Goal: Obtain resource: Obtain resource

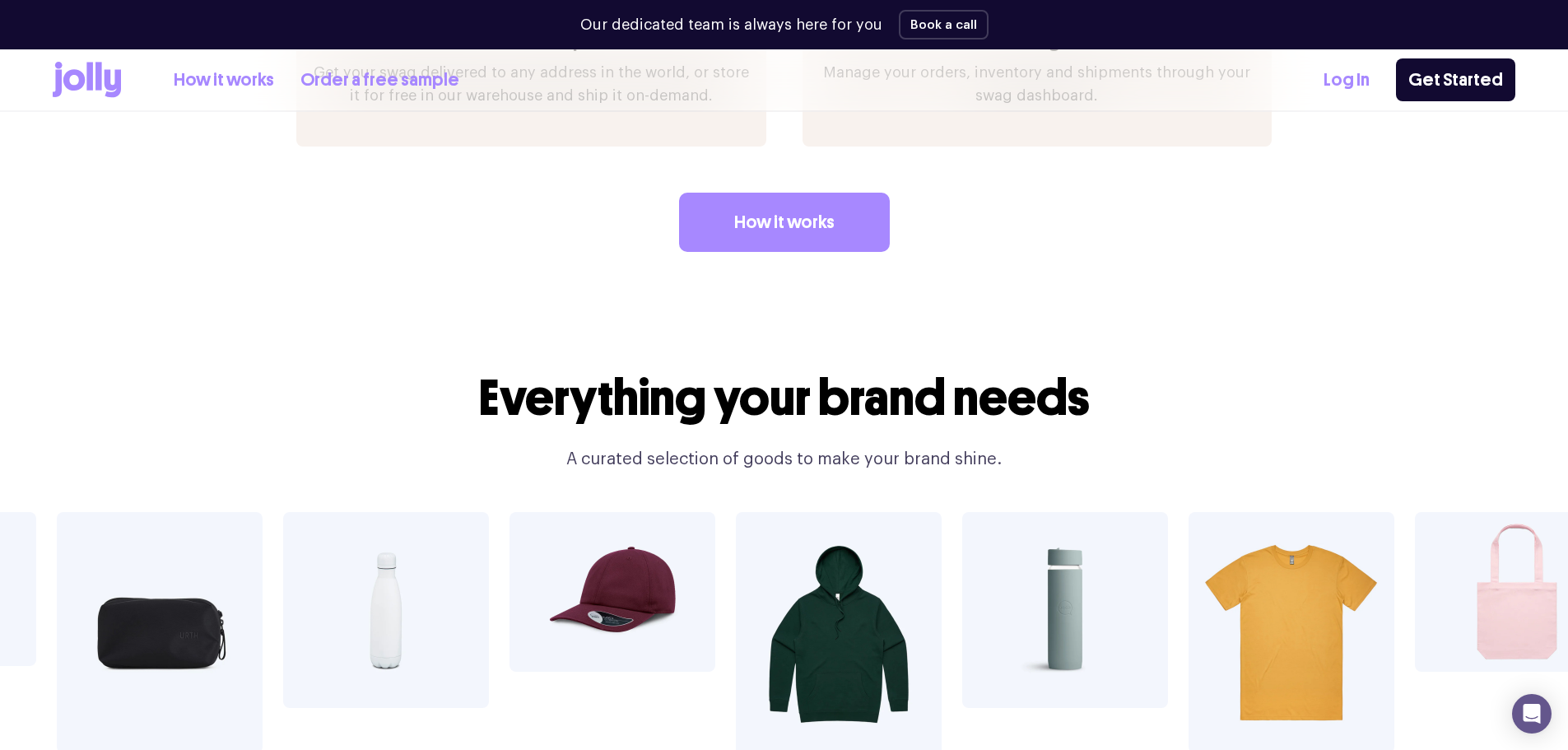
scroll to position [2716, 0]
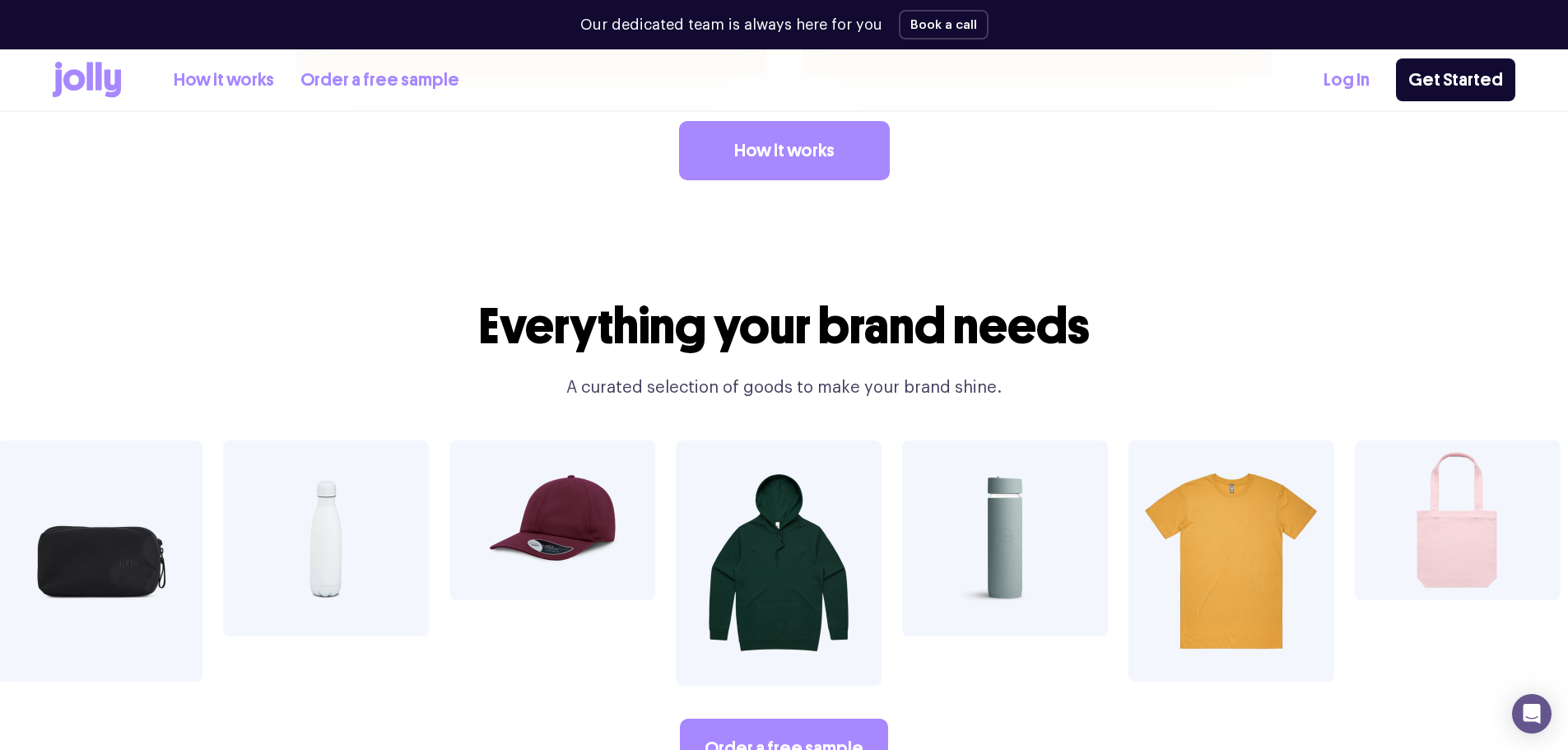
click at [384, 85] on link "Order a free sample" at bounding box center [380, 81] width 159 height 28
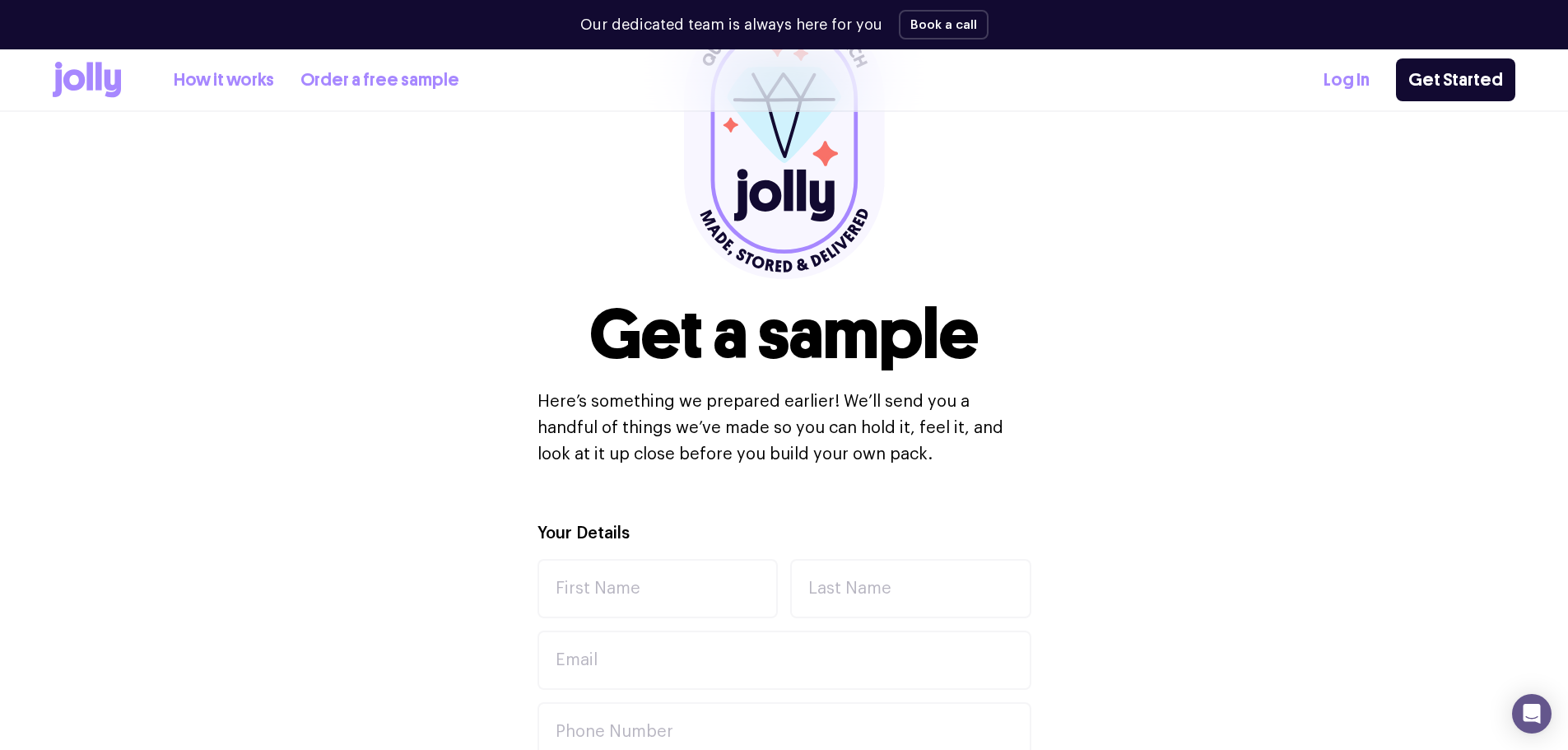
scroll to position [412, 0]
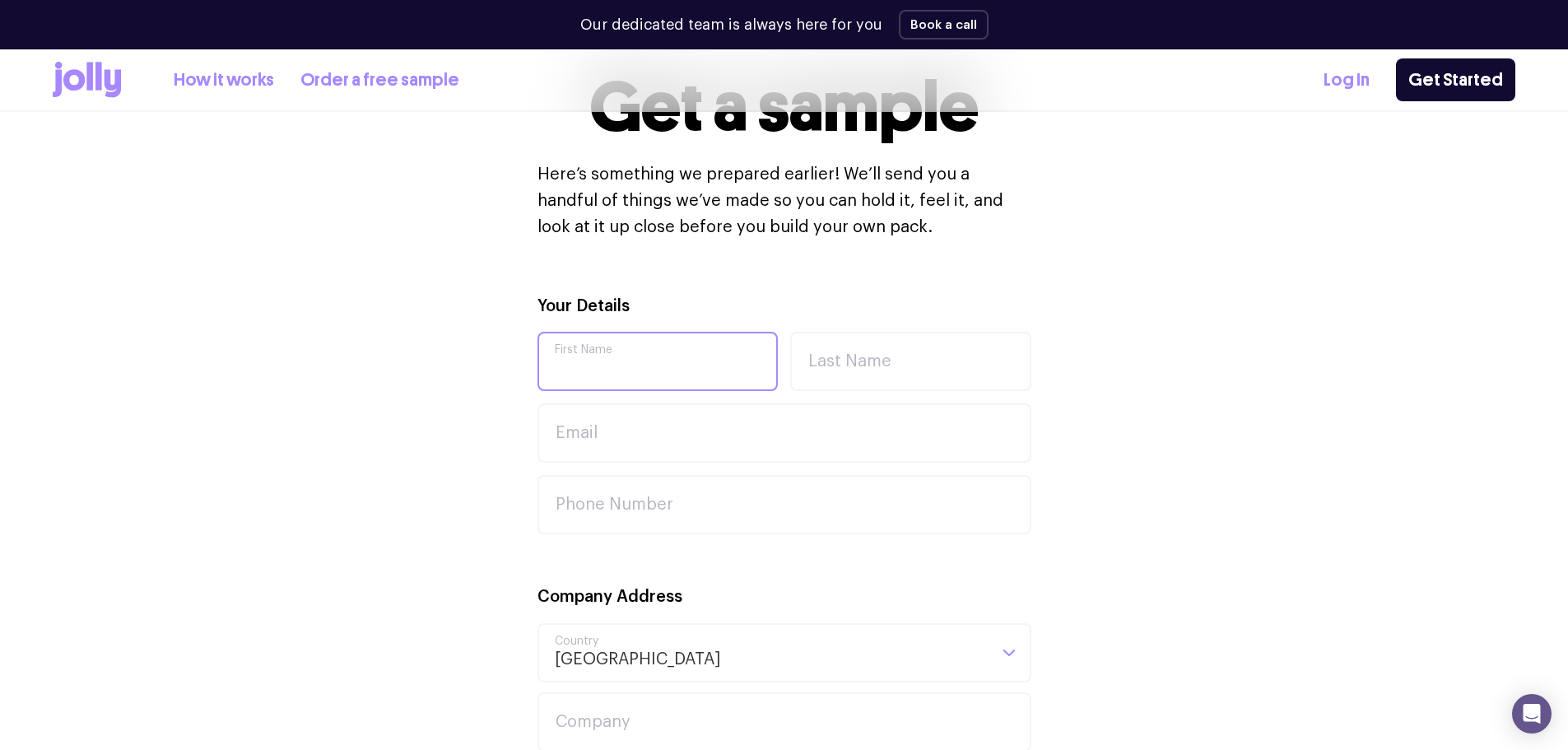
click at [646, 359] on input "First Name" at bounding box center [658, 361] width 241 height 59
type input "[PERSON_NAME]"
type input "Piper"
type input "[PERSON_NAME][EMAIL_ADDRESS][DOMAIN_NAME]"
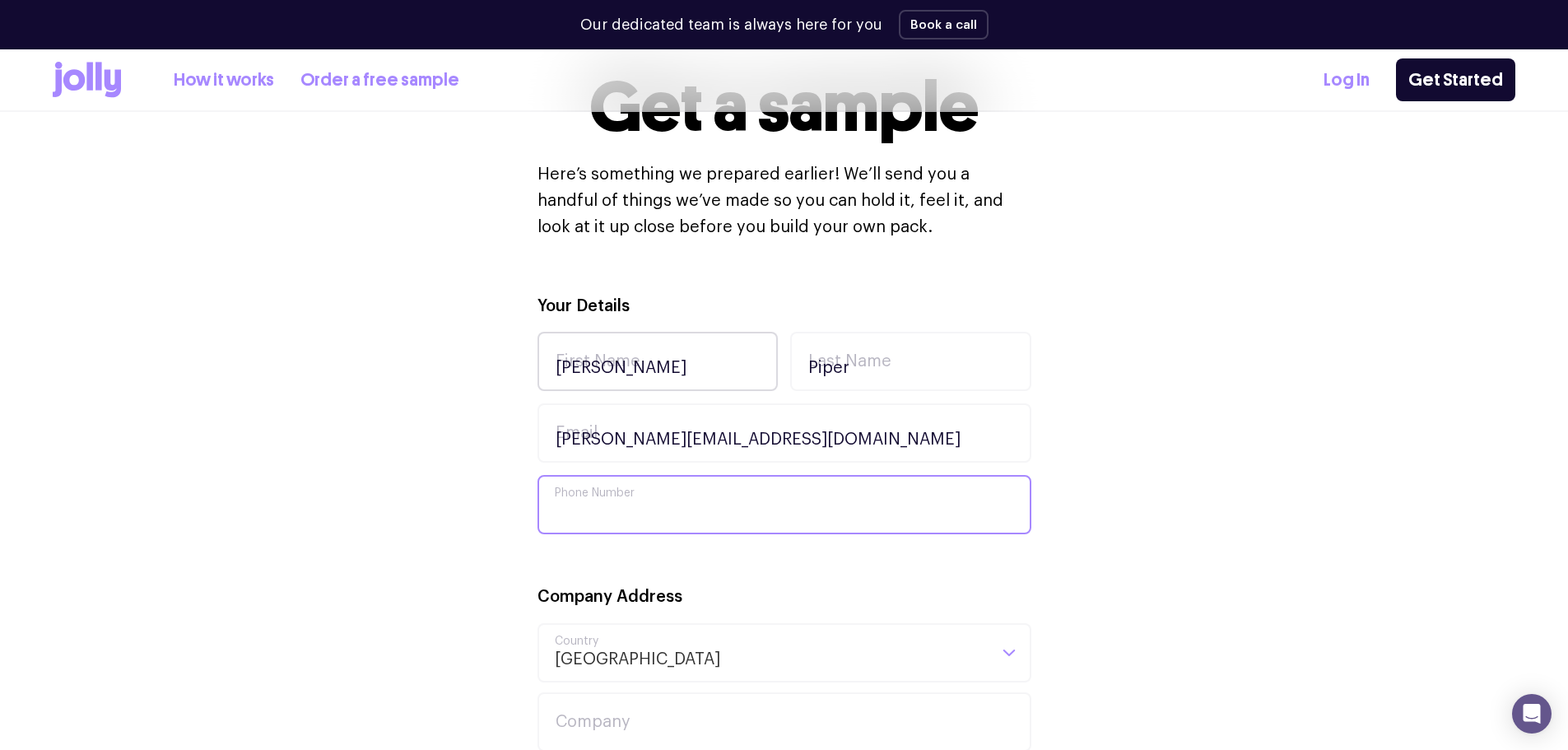
type input "0423853771"
type input "[STREET_ADDRESS]"
type input "1"
type input "[GEOGRAPHIC_DATA]"
type input "4006"
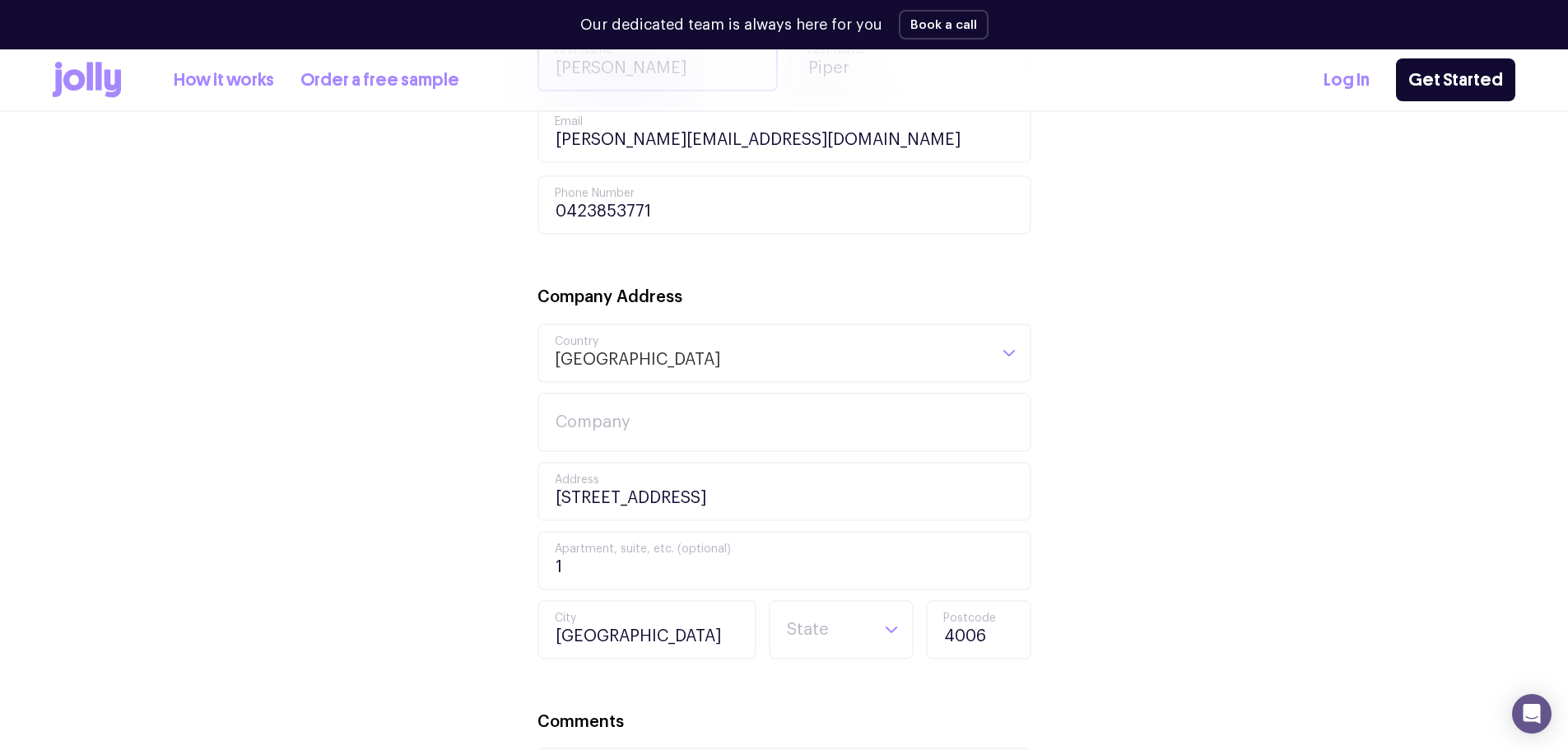
scroll to position [741, 0]
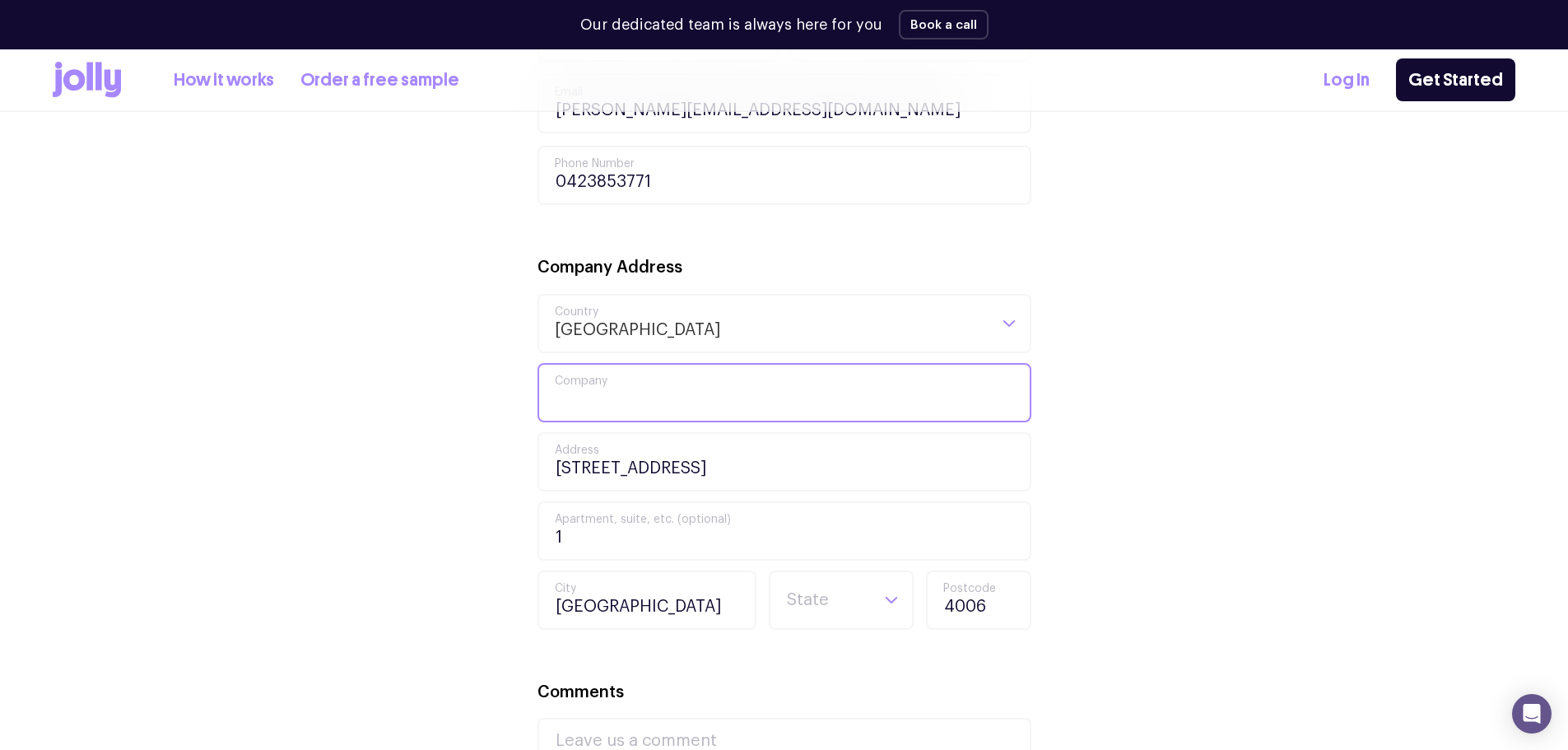
click at [571, 390] on input "Company" at bounding box center [784, 392] width 494 height 59
type input "Universal Buyers Agents"
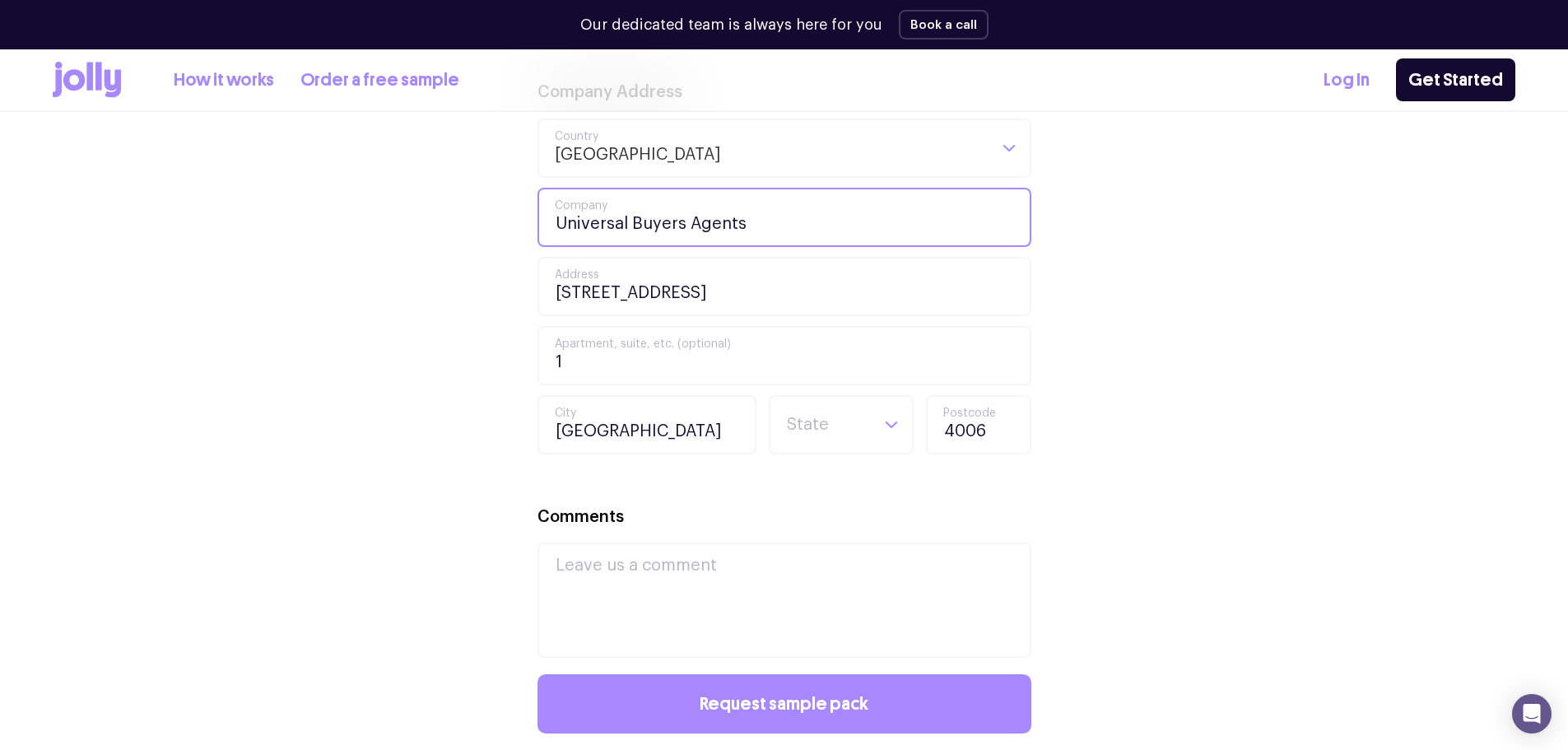
scroll to position [988, 0]
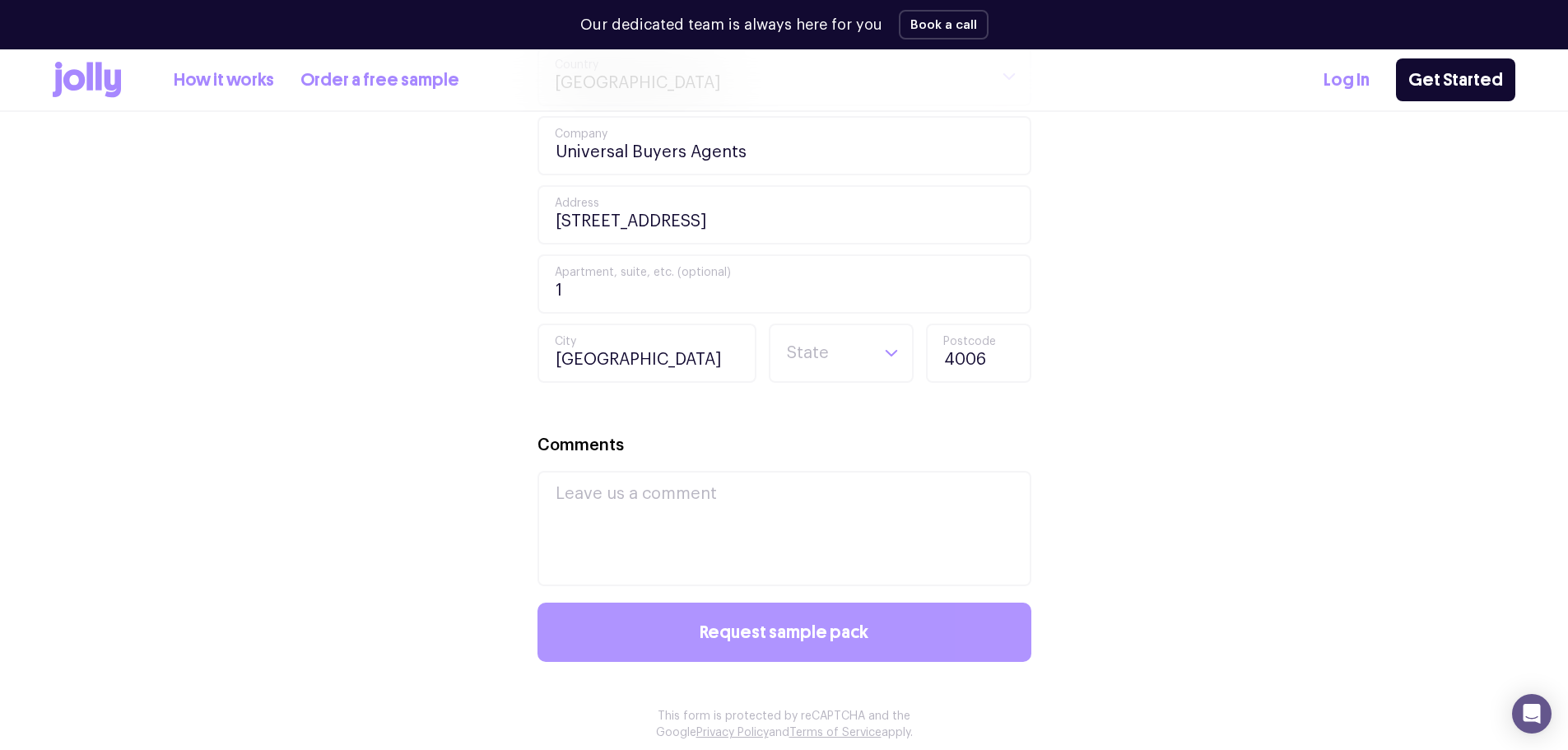
click at [700, 633] on button "Request sample pack" at bounding box center [784, 631] width 494 height 59
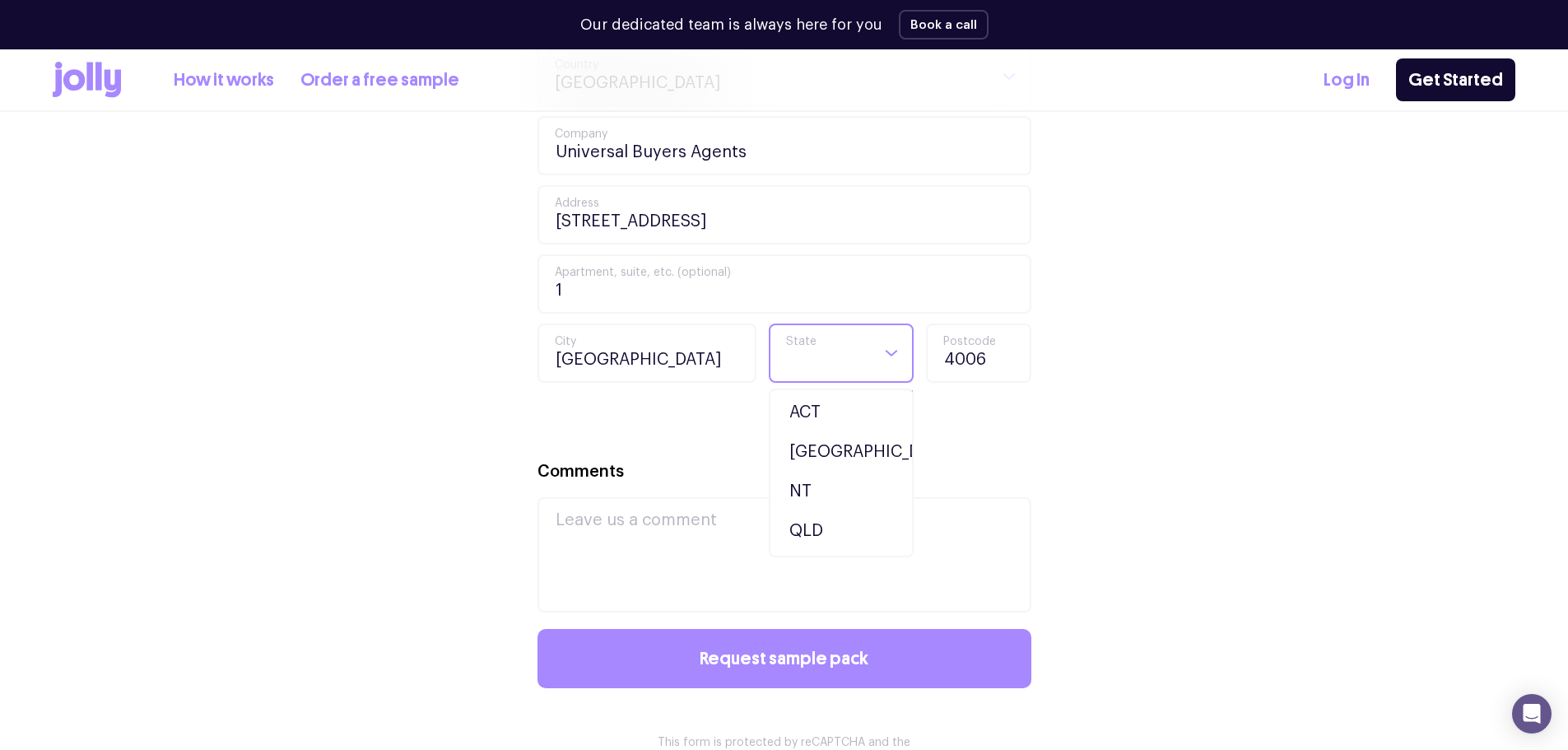
click at [852, 345] on div "Search for option" at bounding box center [820, 353] width 100 height 56
click at [814, 537] on li "QLD" at bounding box center [841, 530] width 137 height 40
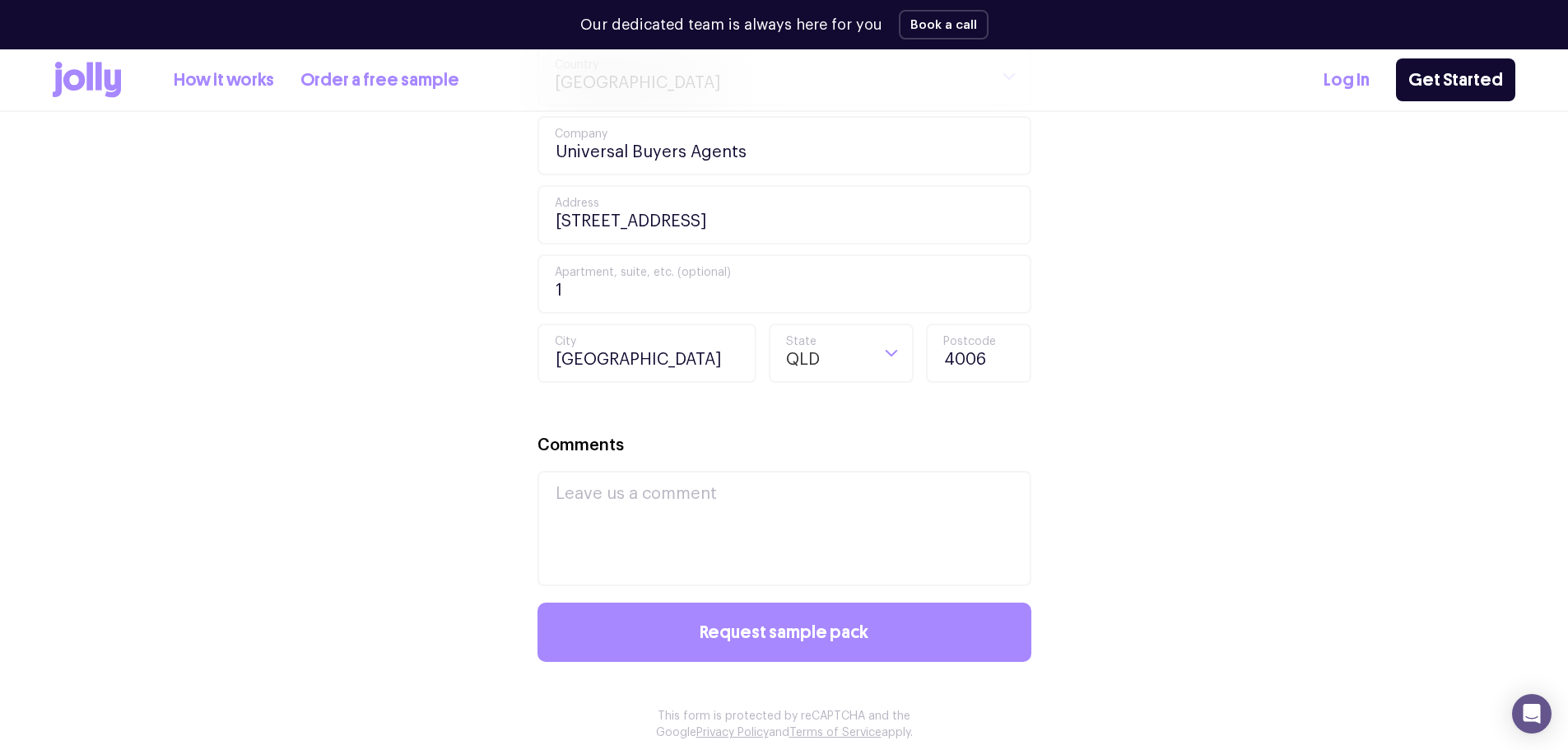
click at [415, 485] on div "Your Details [PERSON_NAME] First Name [PERSON_NAME] Last Name [PERSON_NAME][EMA…" at bounding box center [783, 255] width 1462 height 1076
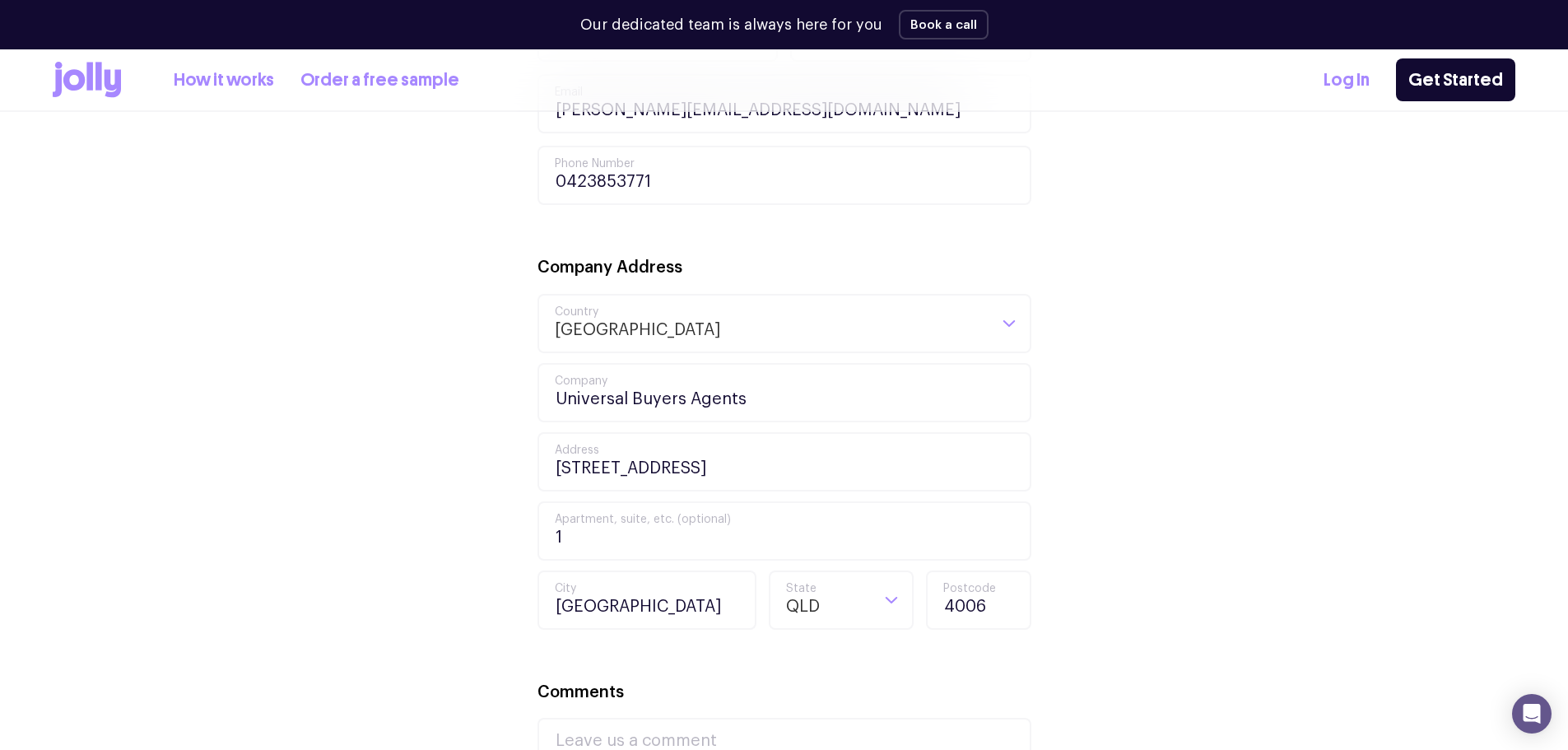
scroll to position [1153, 0]
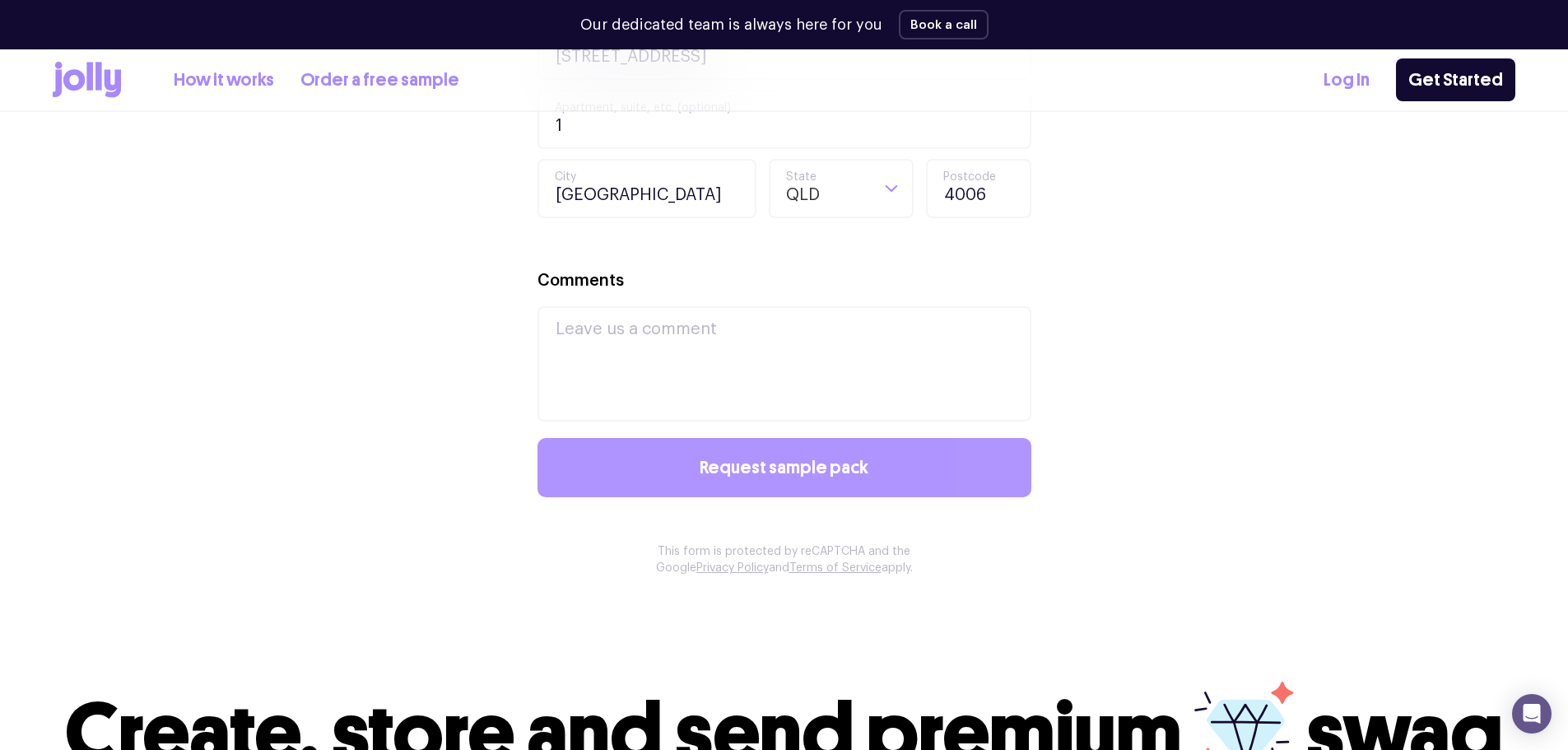
click at [693, 473] on button "Request sample pack" at bounding box center [784, 467] width 494 height 59
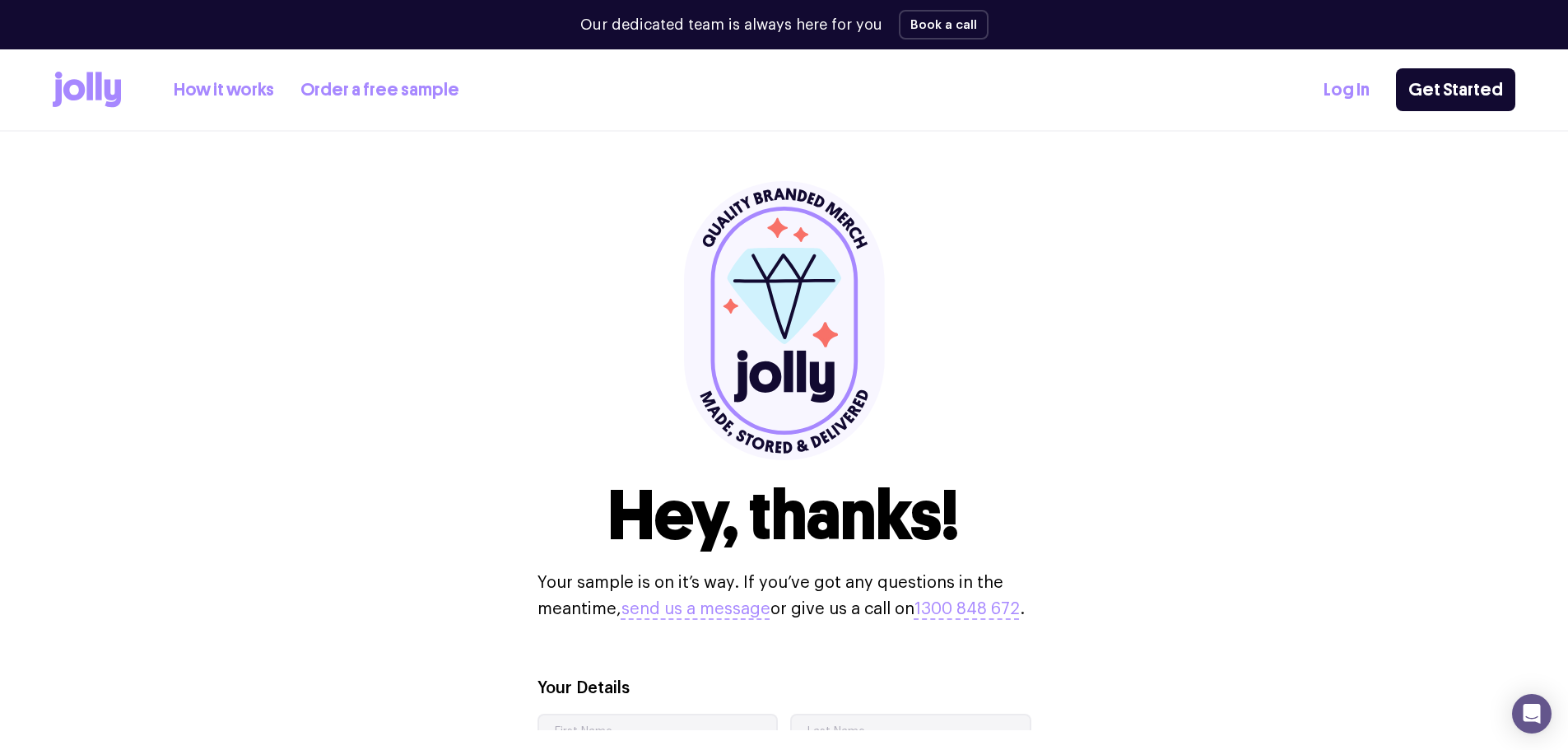
scroll to position [0, 0]
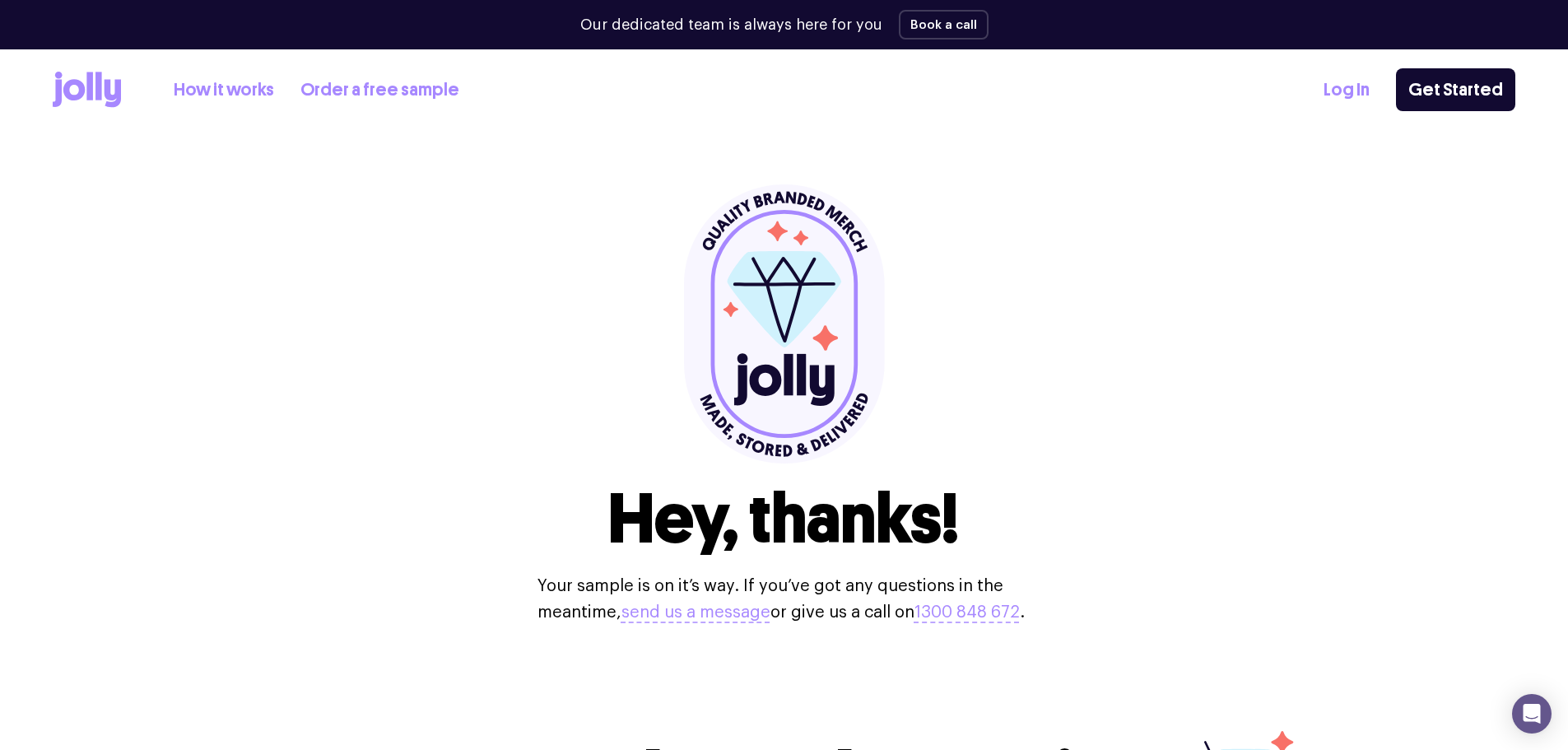
click at [78, 80] on icon at bounding box center [74, 89] width 21 height 21
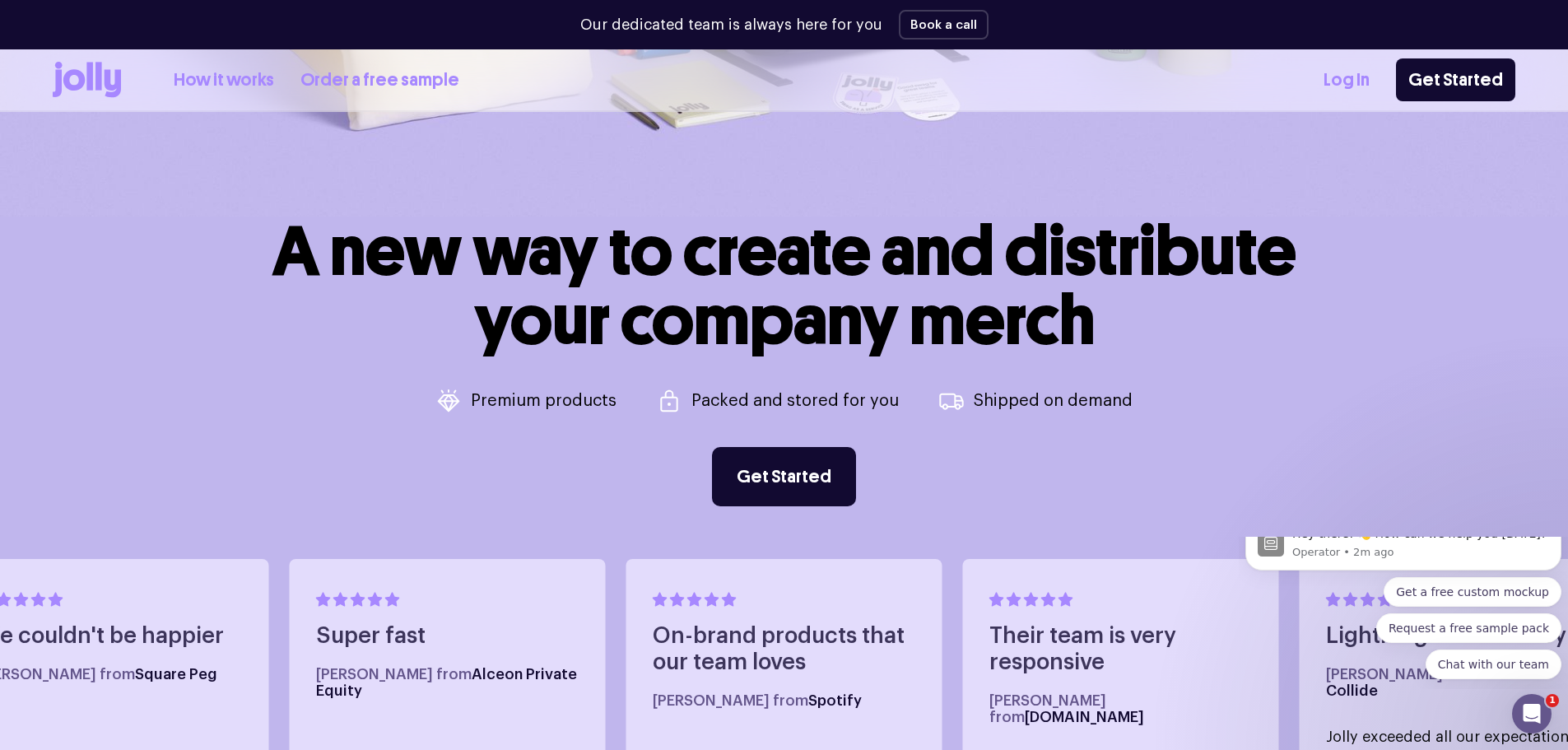
scroll to position [741, 0]
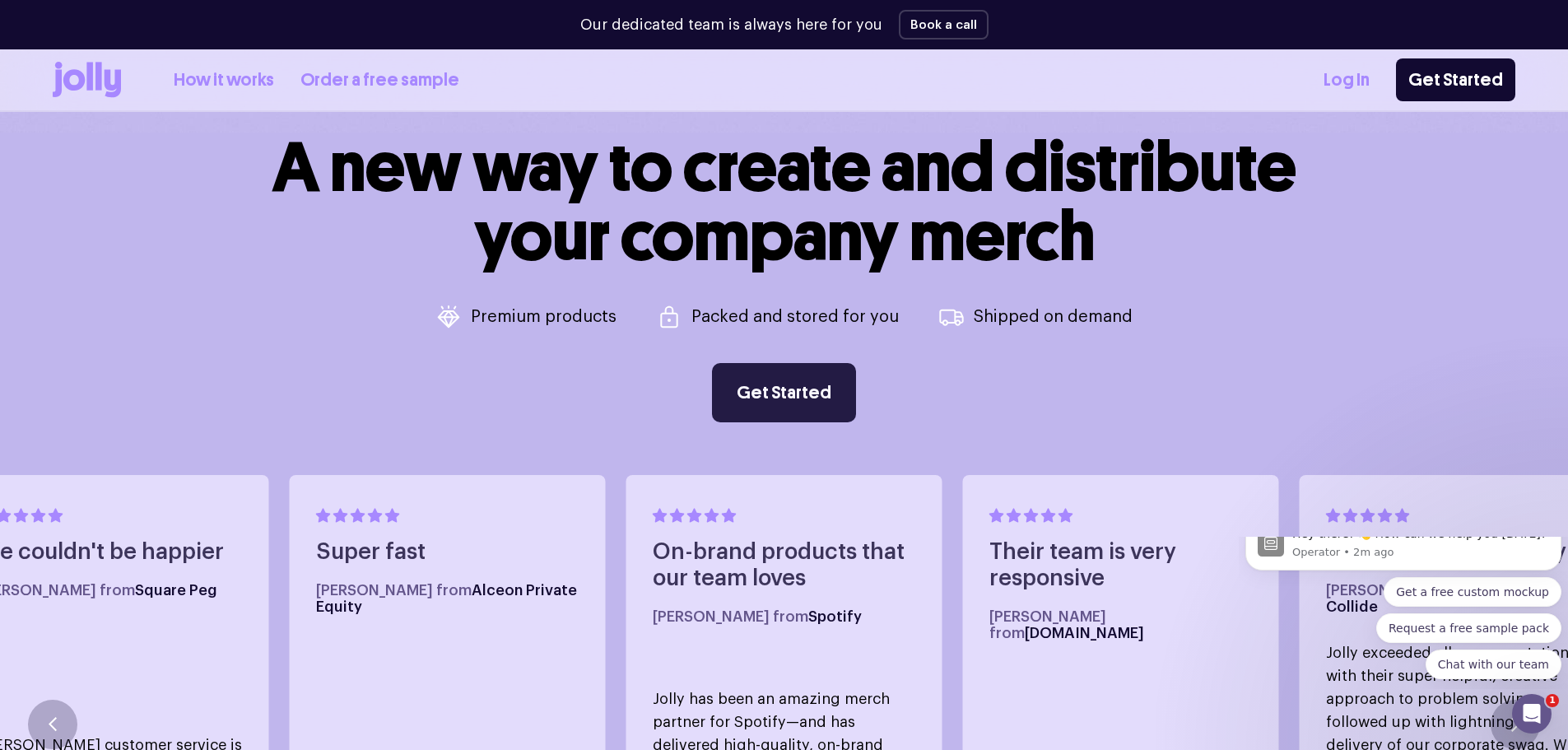
click at [786, 397] on link "Get Started" at bounding box center [784, 392] width 144 height 59
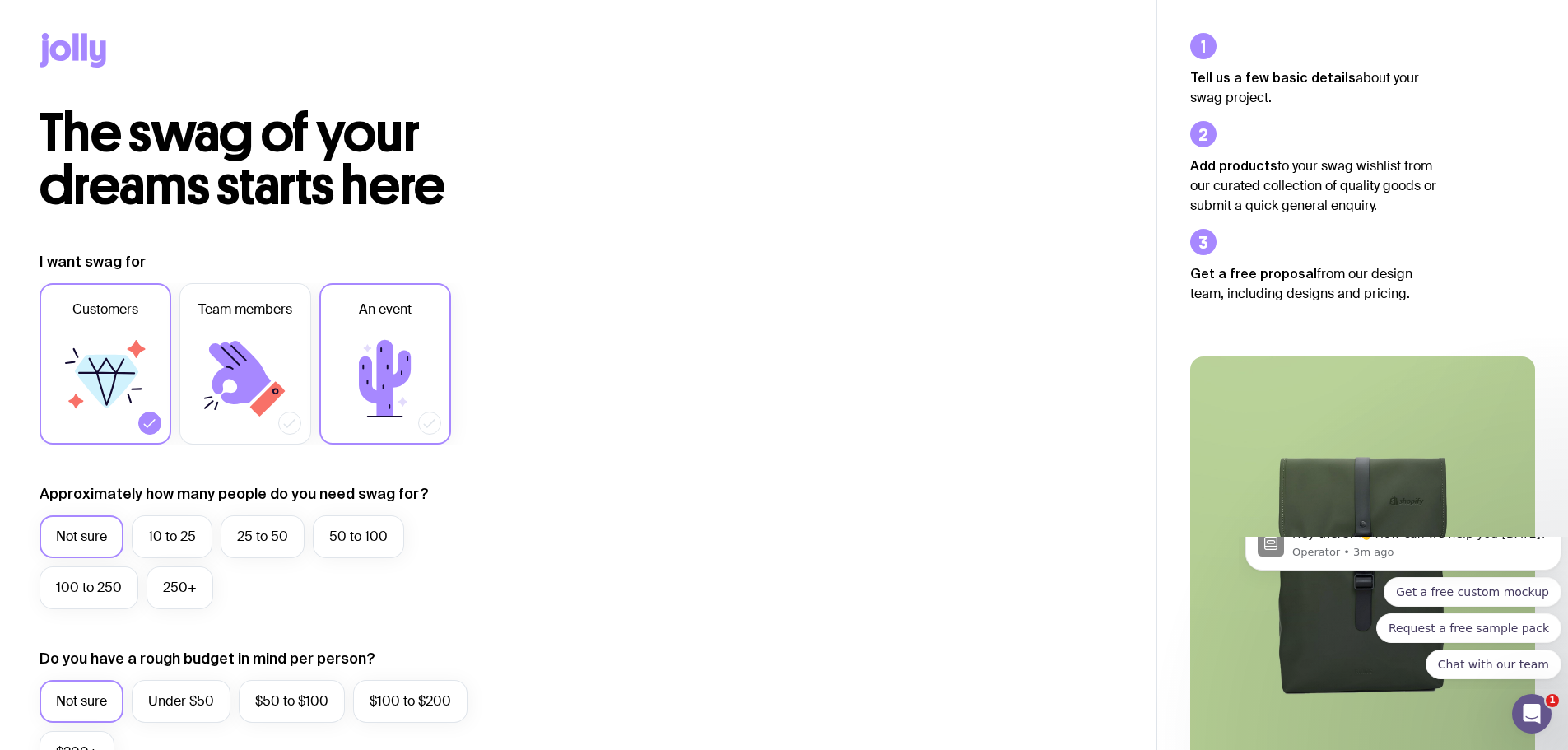
click at [397, 361] on icon at bounding box center [384, 378] width 98 height 98
click at [0, 0] on input "An event" at bounding box center [0, 0] width 0 height 0
click at [177, 597] on label "250+" at bounding box center [179, 587] width 67 height 43
click at [0, 0] on input "250+" at bounding box center [0, 0] width 0 height 0
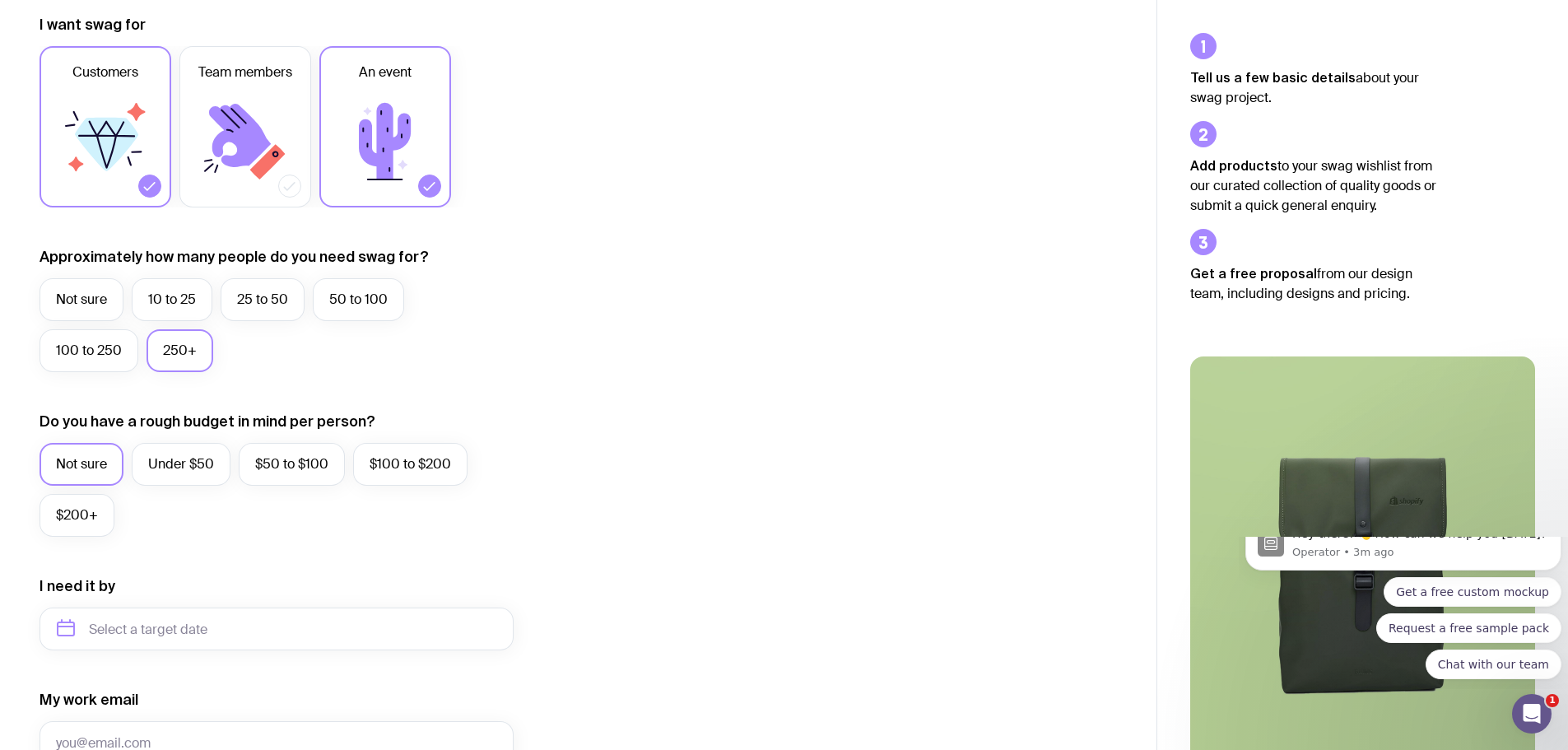
scroll to position [329, 0]
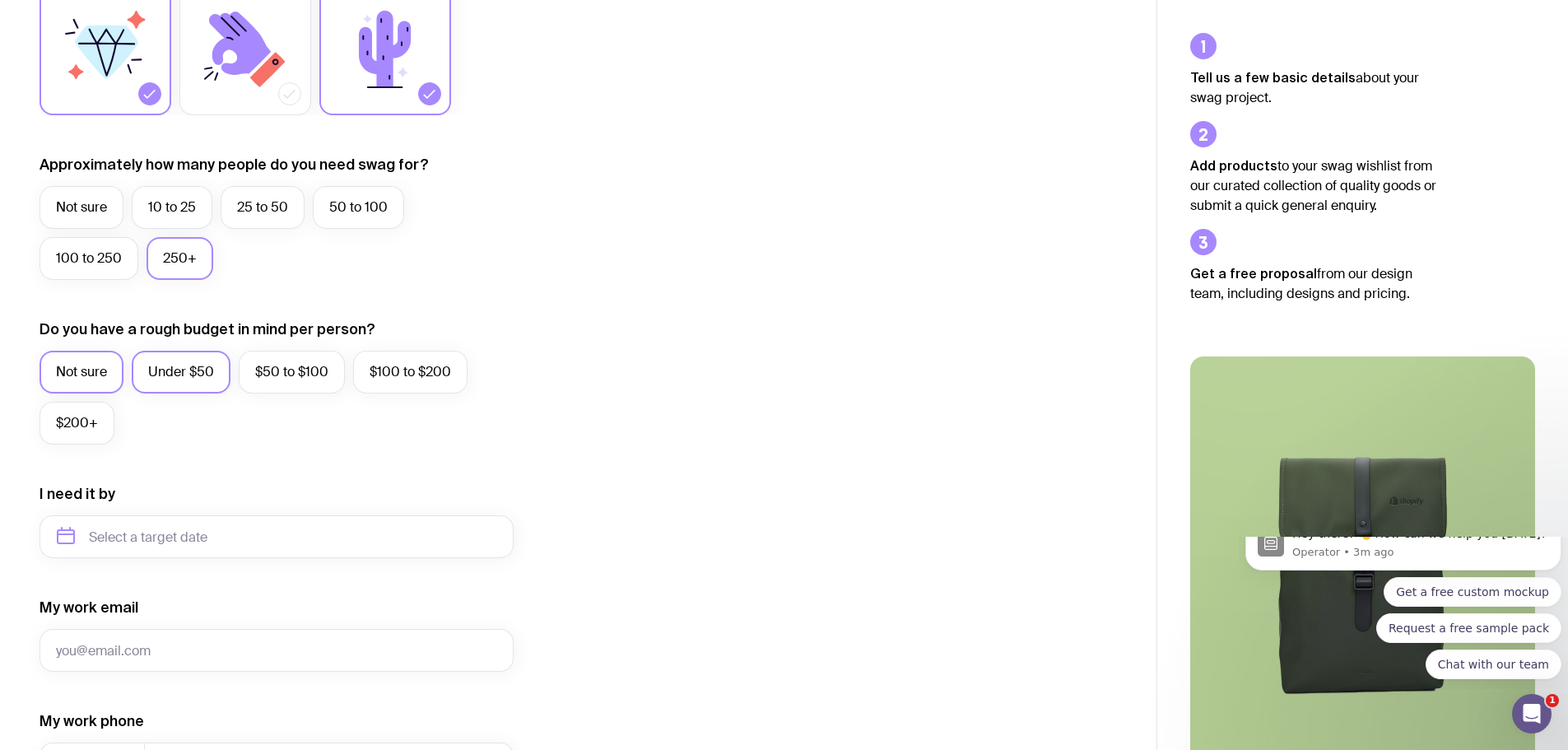
click at [199, 381] on label "Under $50" at bounding box center [180, 371] width 98 height 43
click at [0, 0] on input "Under $50" at bounding box center [0, 0] width 0 height 0
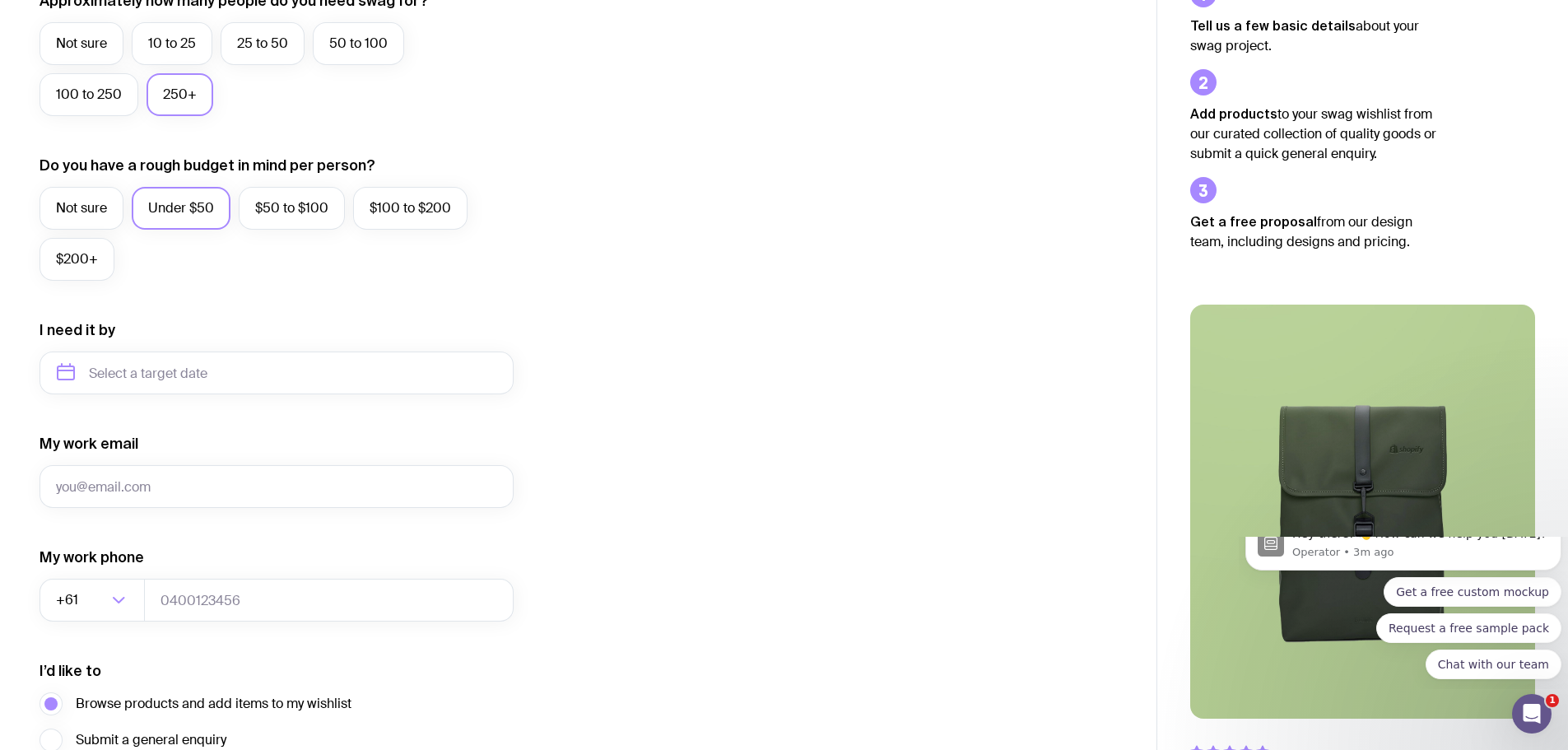
scroll to position [494, 0]
click at [262, 381] on input "text" at bounding box center [277, 371] width 474 height 43
click at [87, 578] on button "Oct" at bounding box center [77, 574] width 60 height 33
type input "October 2025"
click at [167, 491] on input "My work email" at bounding box center [277, 485] width 474 height 43
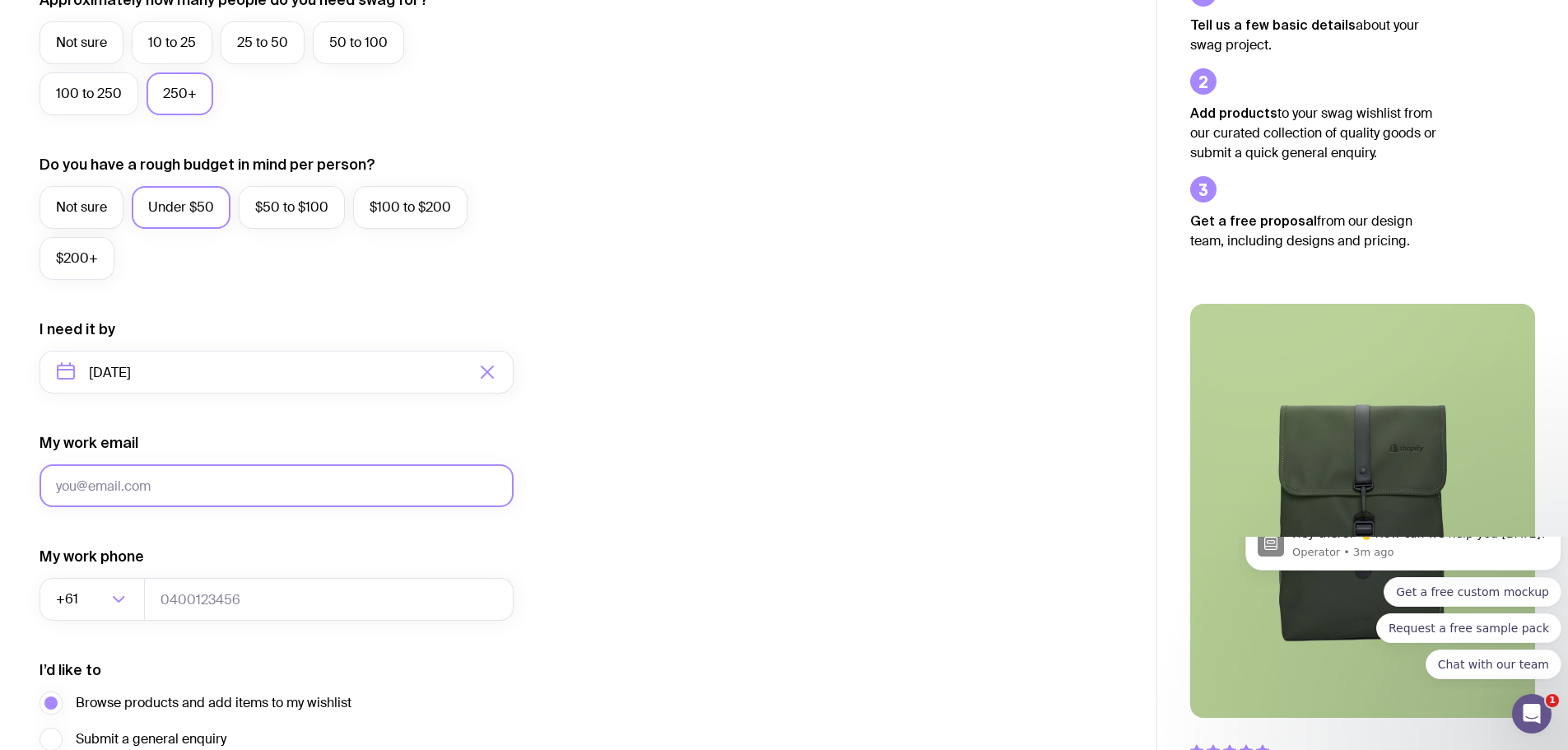
type input "[PERSON_NAME][EMAIL_ADDRESS][DOMAIN_NAME]"
type input "0423853771"
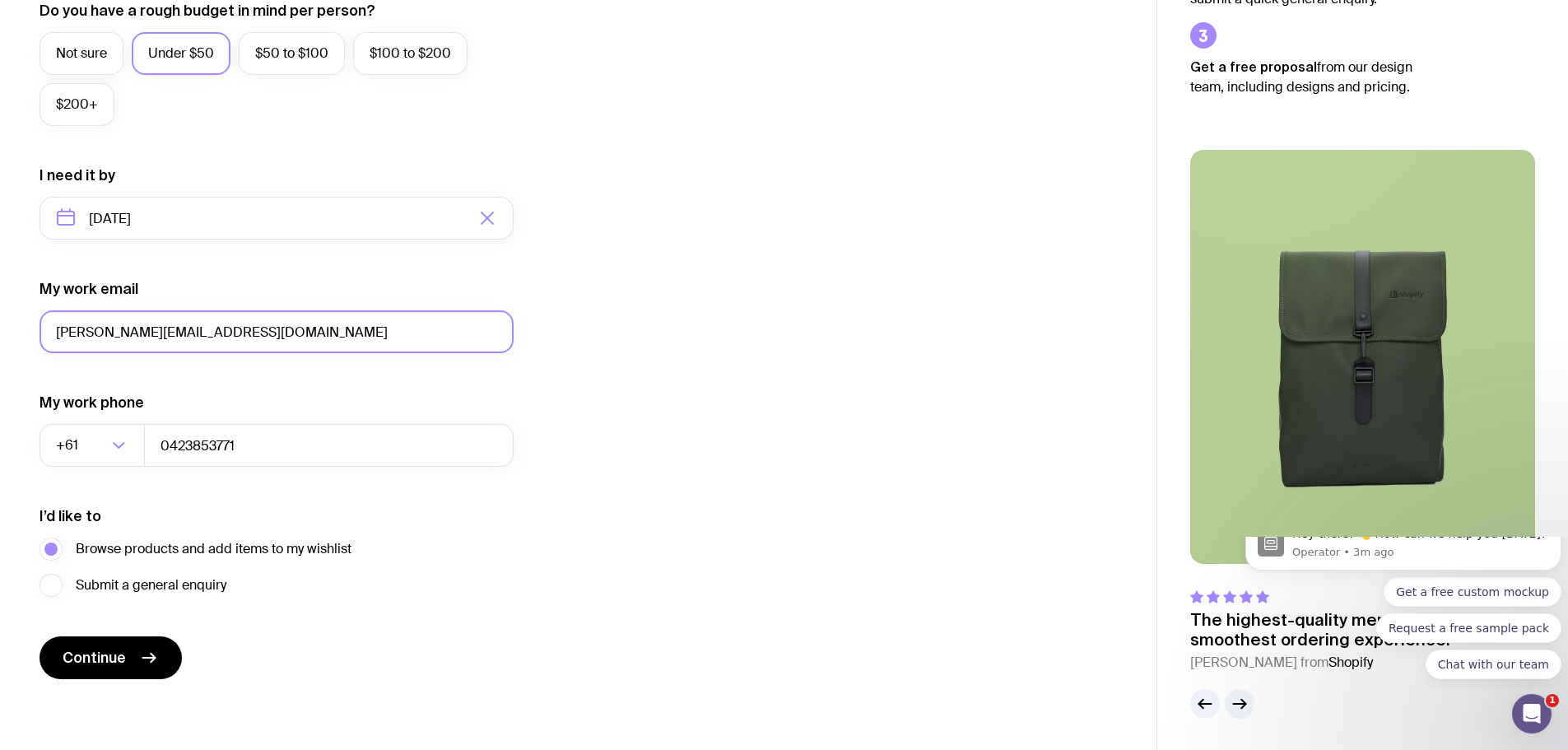
scroll to position [649, 0]
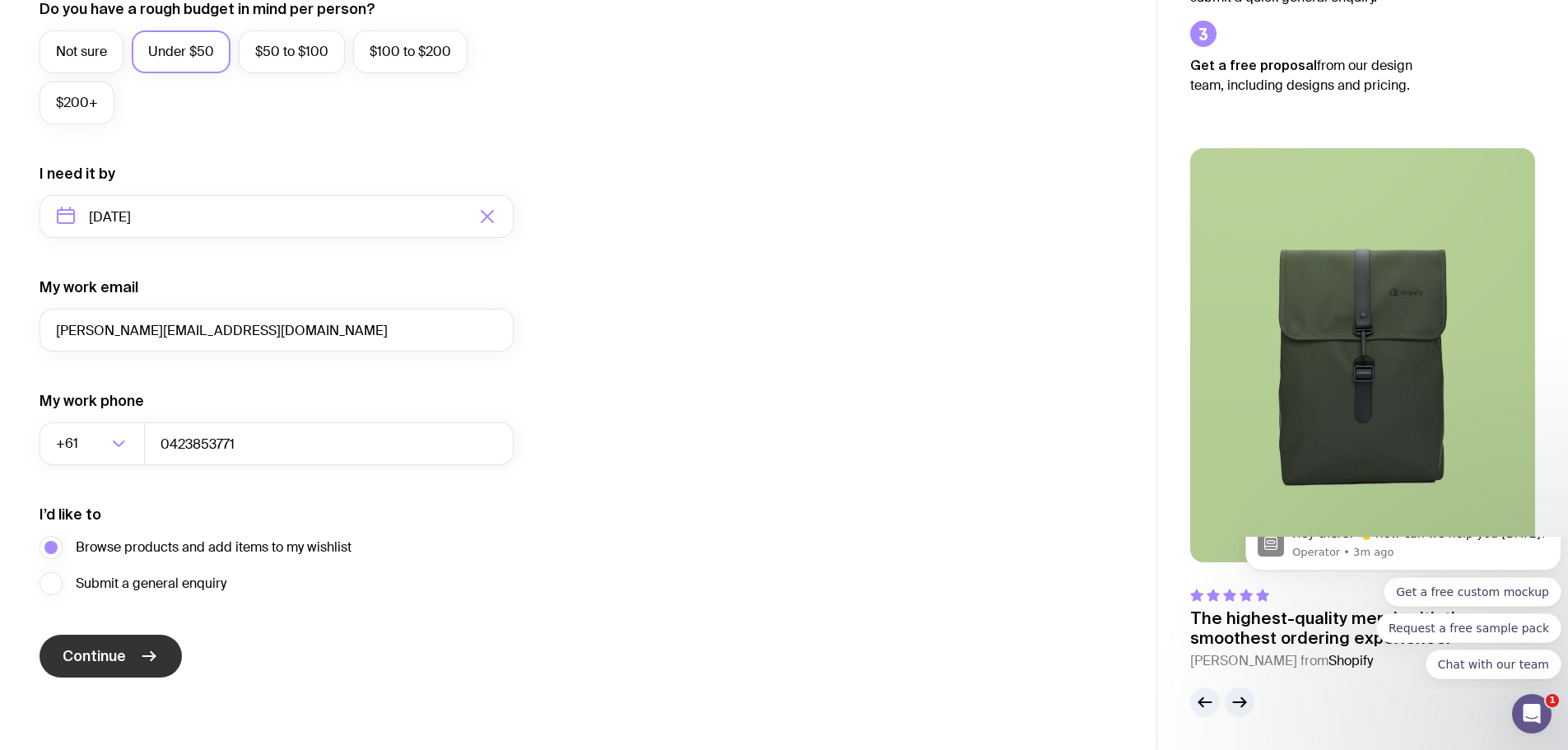
click at [108, 649] on span "Continue" at bounding box center [94, 655] width 63 height 19
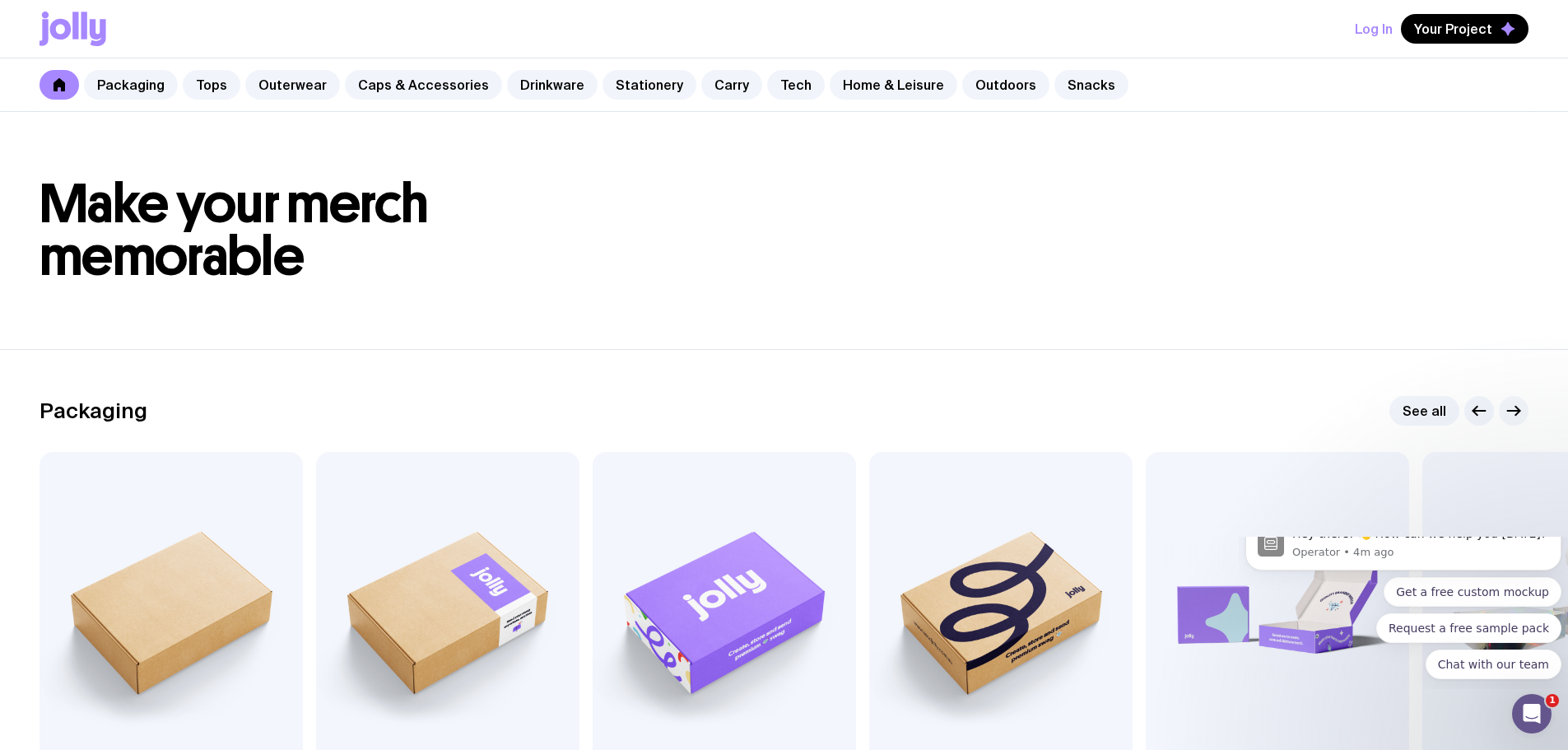
click at [1512, 411] on icon "button" at bounding box center [1513, 411] width 12 height 0
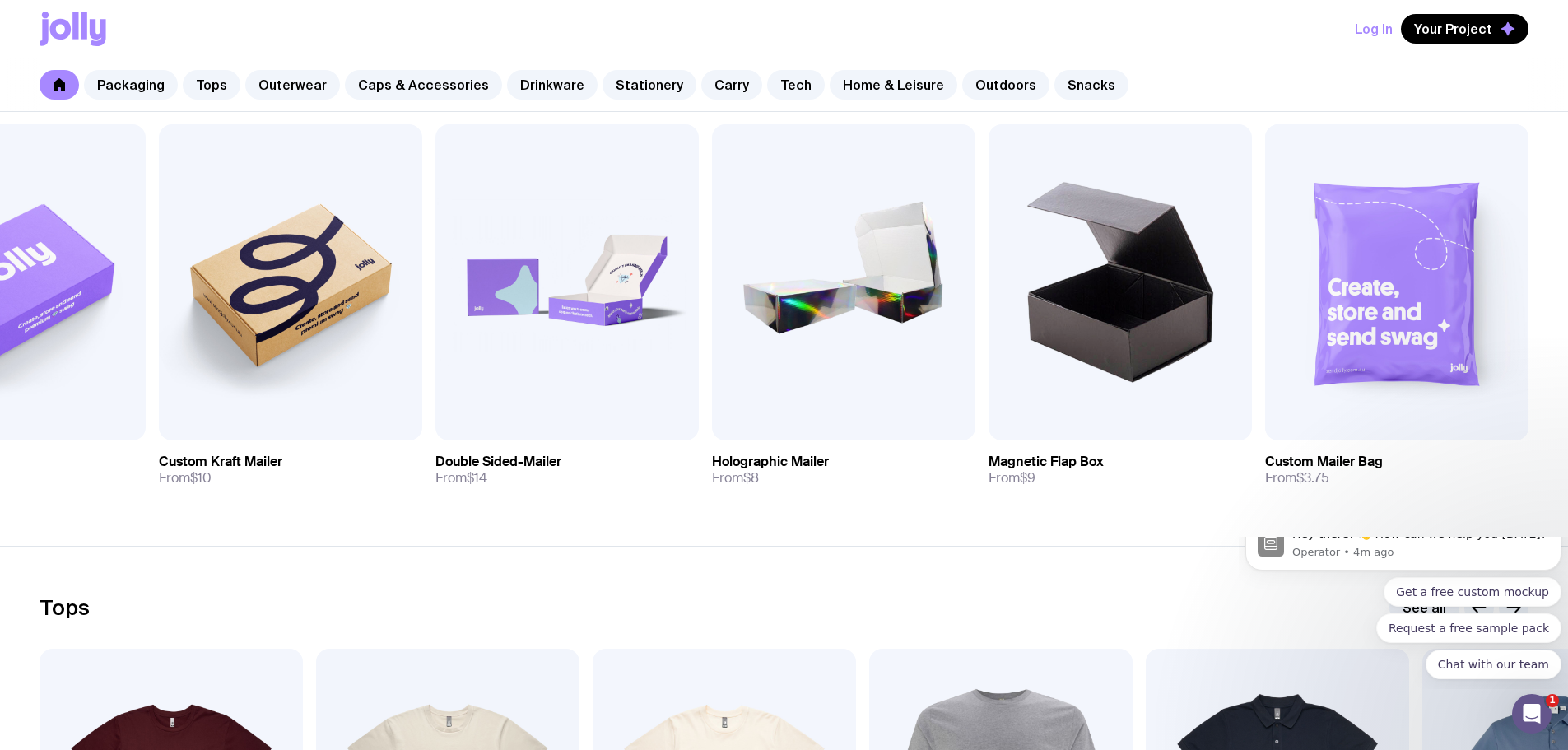
scroll to position [329, 0]
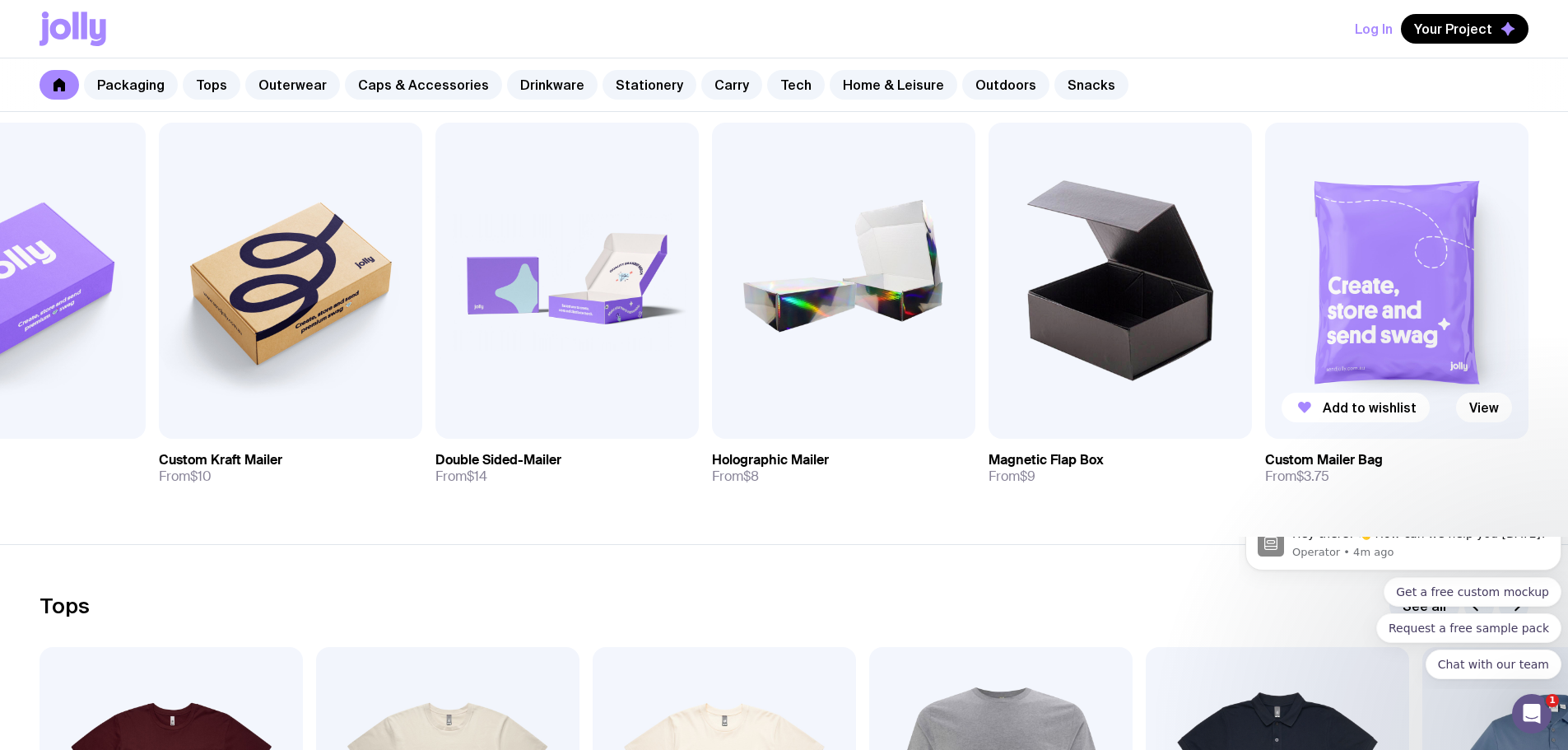
click at [1432, 328] on img at bounding box center [1396, 280] width 264 height 316
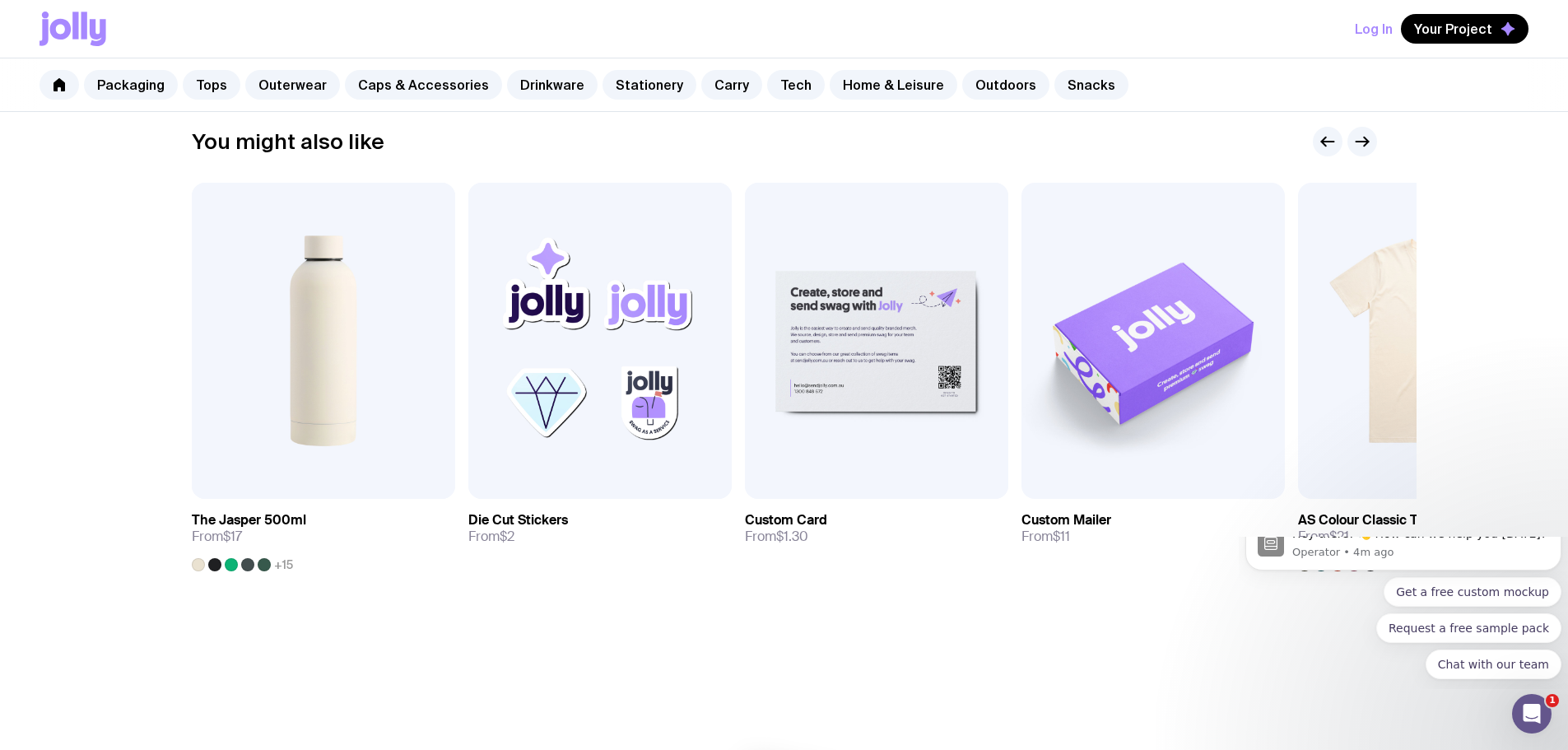
scroll to position [823, 0]
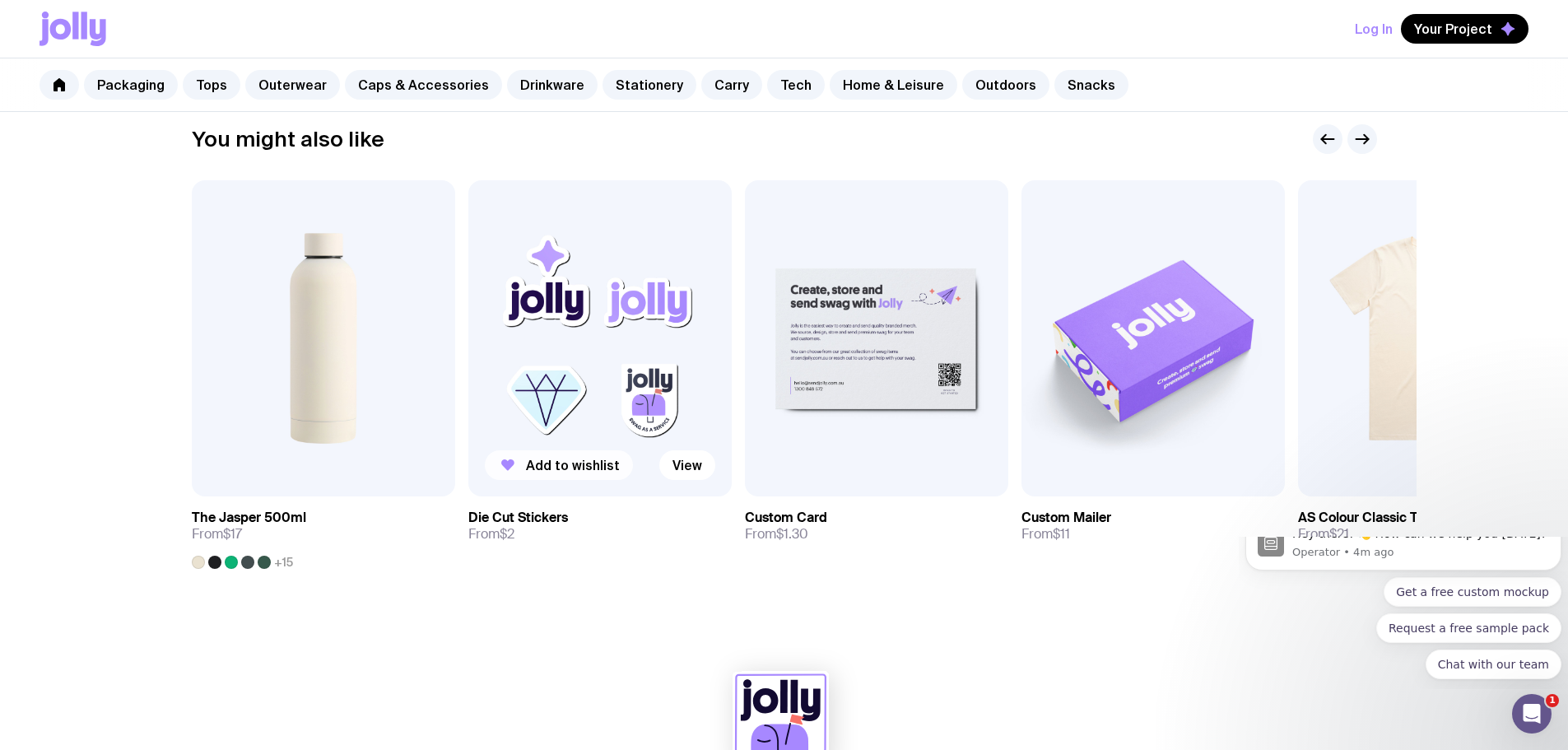
click at [574, 462] on span "Add to wishlist" at bounding box center [573, 465] width 94 height 17
click at [858, 469] on span "Add to wishlist" at bounding box center [849, 465] width 94 height 17
click at [1367, 142] on icon "button" at bounding box center [1361, 139] width 19 height 19
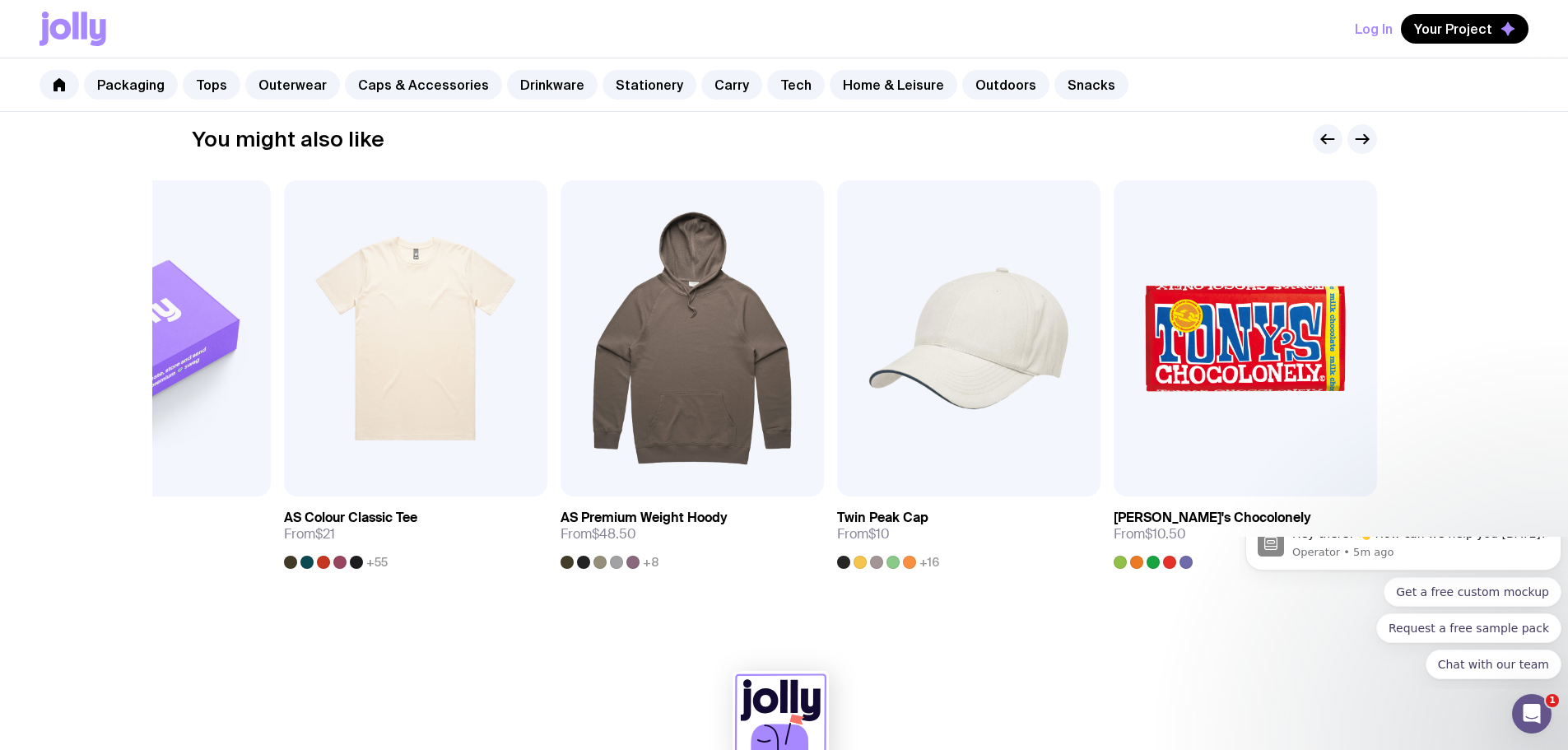
drag, startPoint x: 1367, startPoint y: 142, endPoint x: 1507, endPoint y: 191, distance: 148.3
click at [1368, 146] on icon "button" at bounding box center [1361, 139] width 19 height 19
click at [1323, 138] on g "button" at bounding box center [1326, 140] width 12 height 9
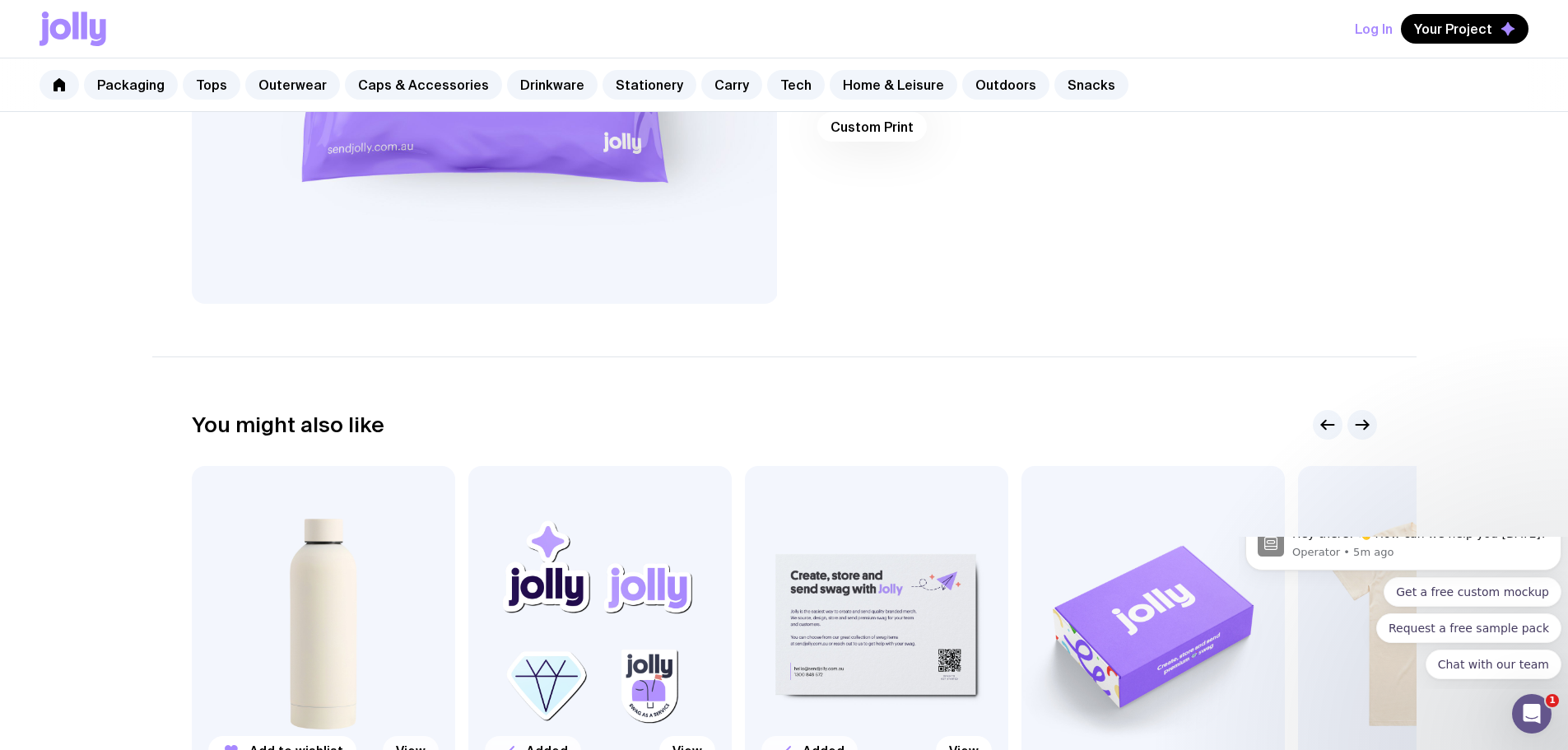
scroll to position [326, 0]
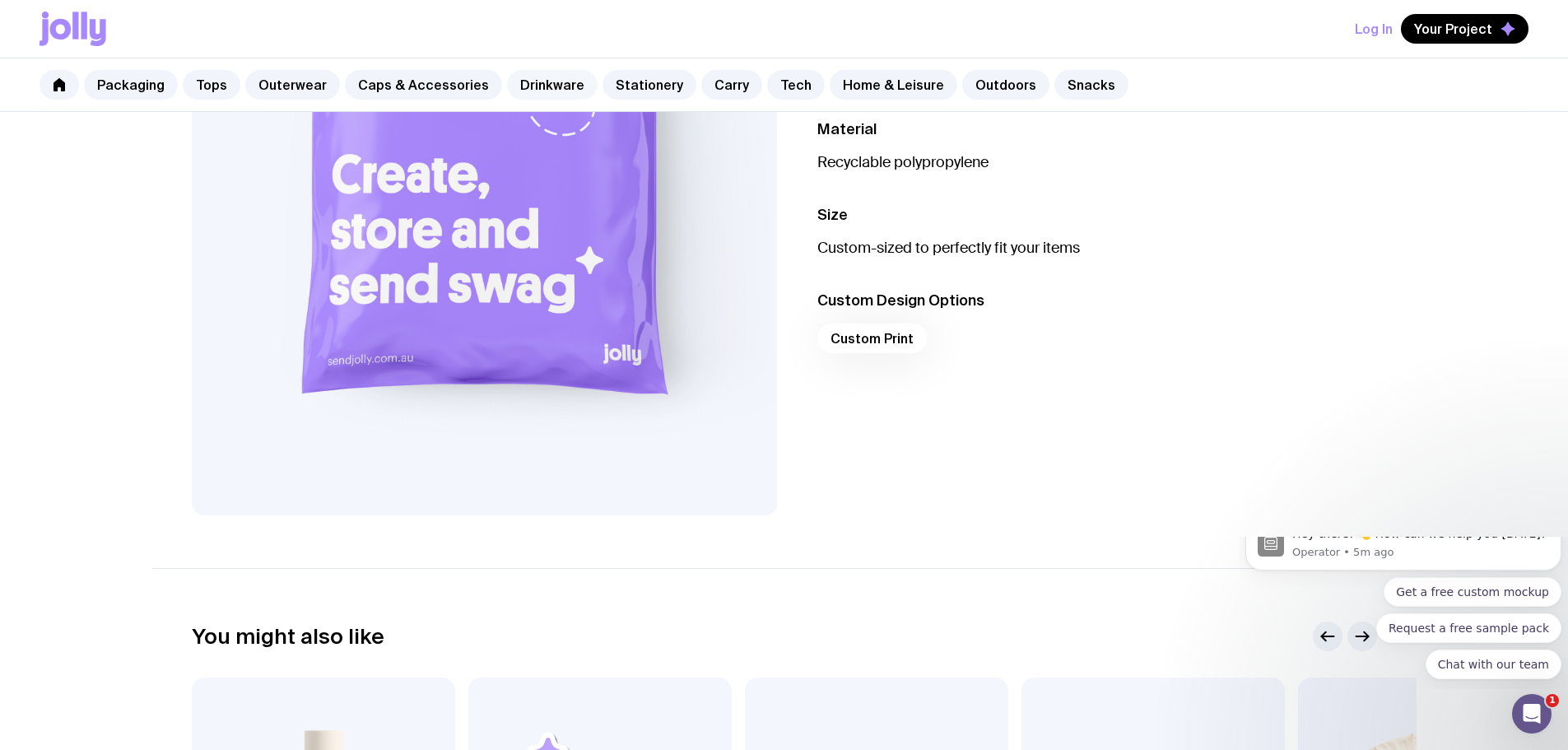
click at [534, 83] on link "Drinkware" at bounding box center [552, 85] width 90 height 29
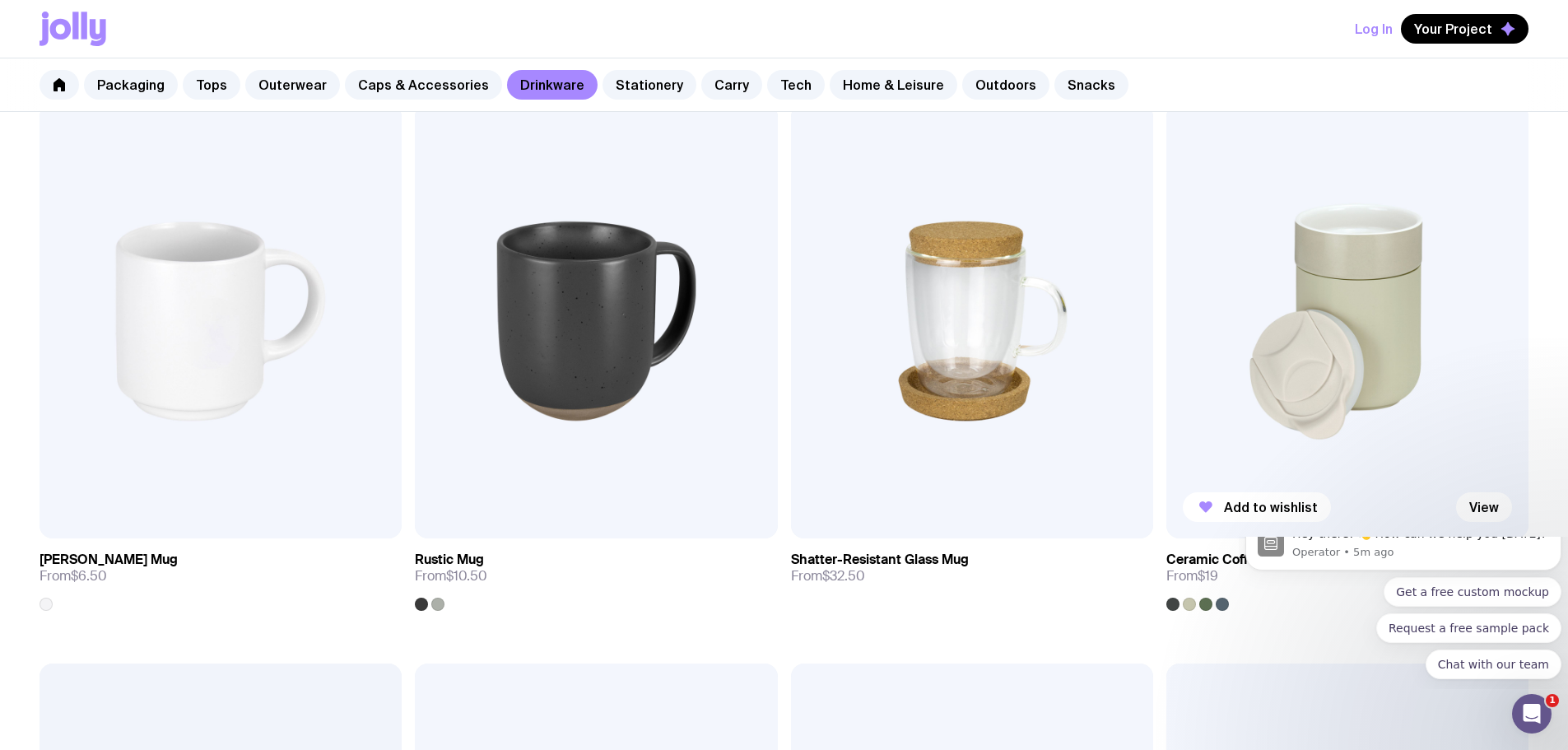
scroll to position [329, 0]
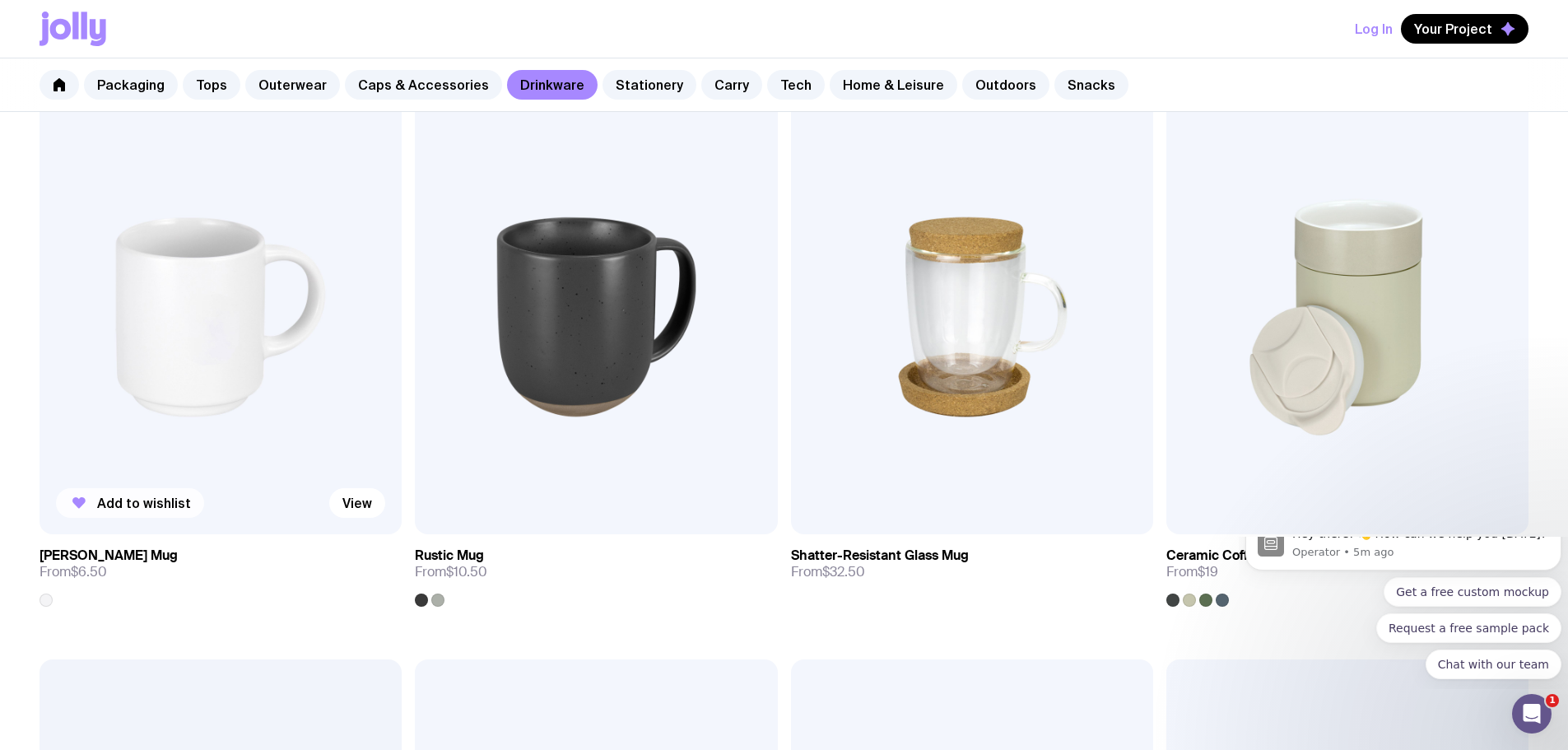
click at [154, 494] on span "Add to wishlist" at bounding box center [144, 503] width 94 height 17
click at [638, 91] on link "Stationery" at bounding box center [649, 85] width 94 height 29
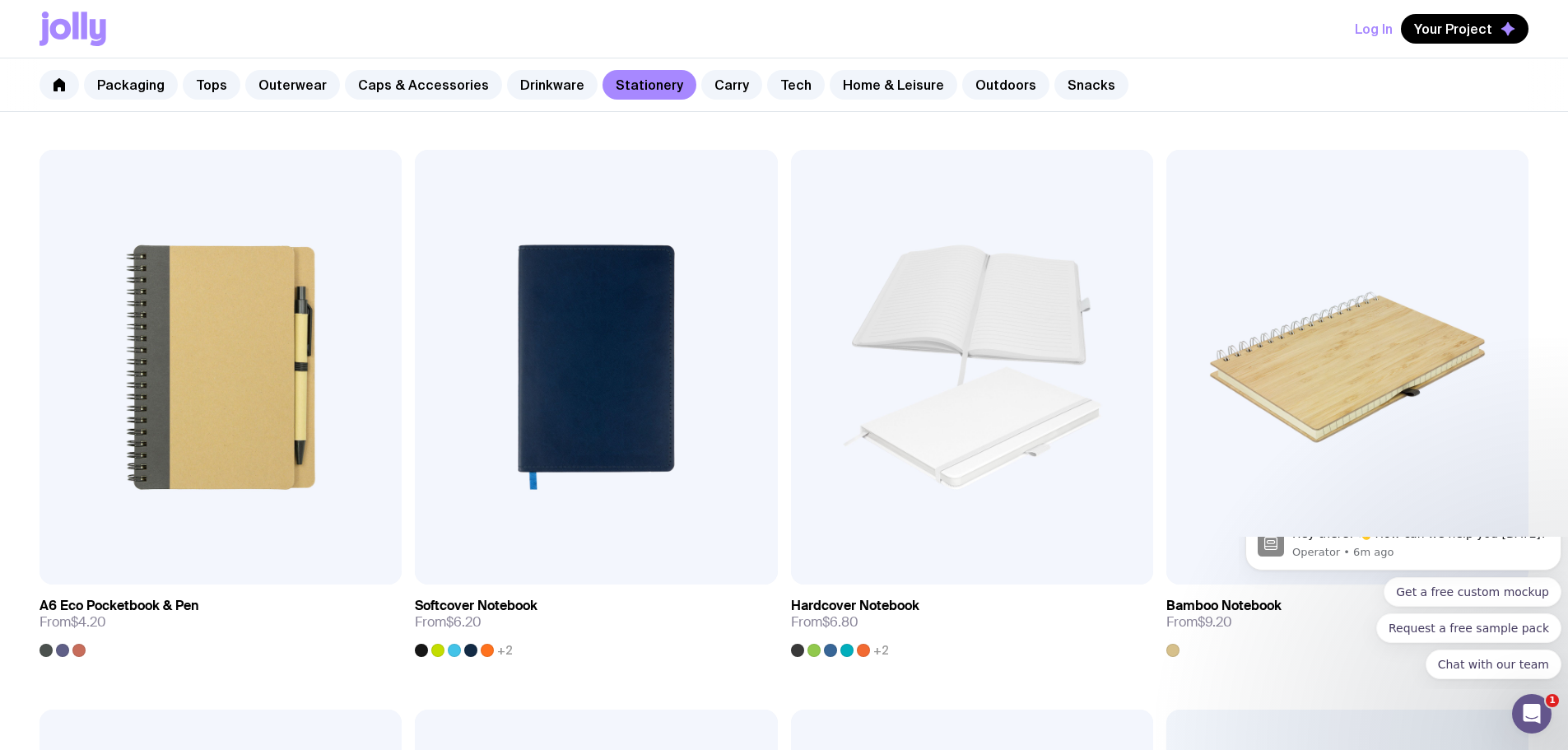
scroll to position [1153, 0]
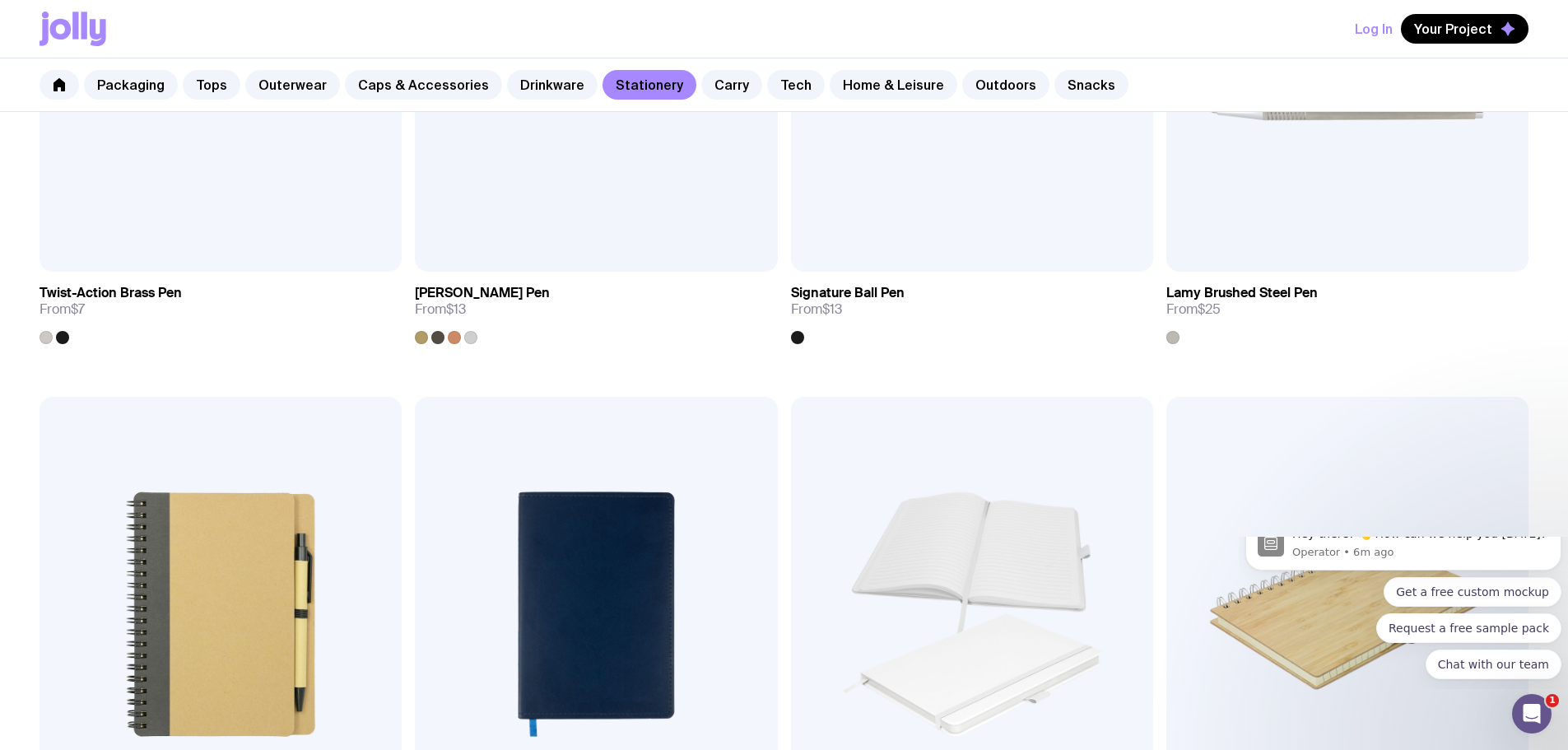
click at [705, 81] on link "Carry" at bounding box center [732, 85] width 61 height 29
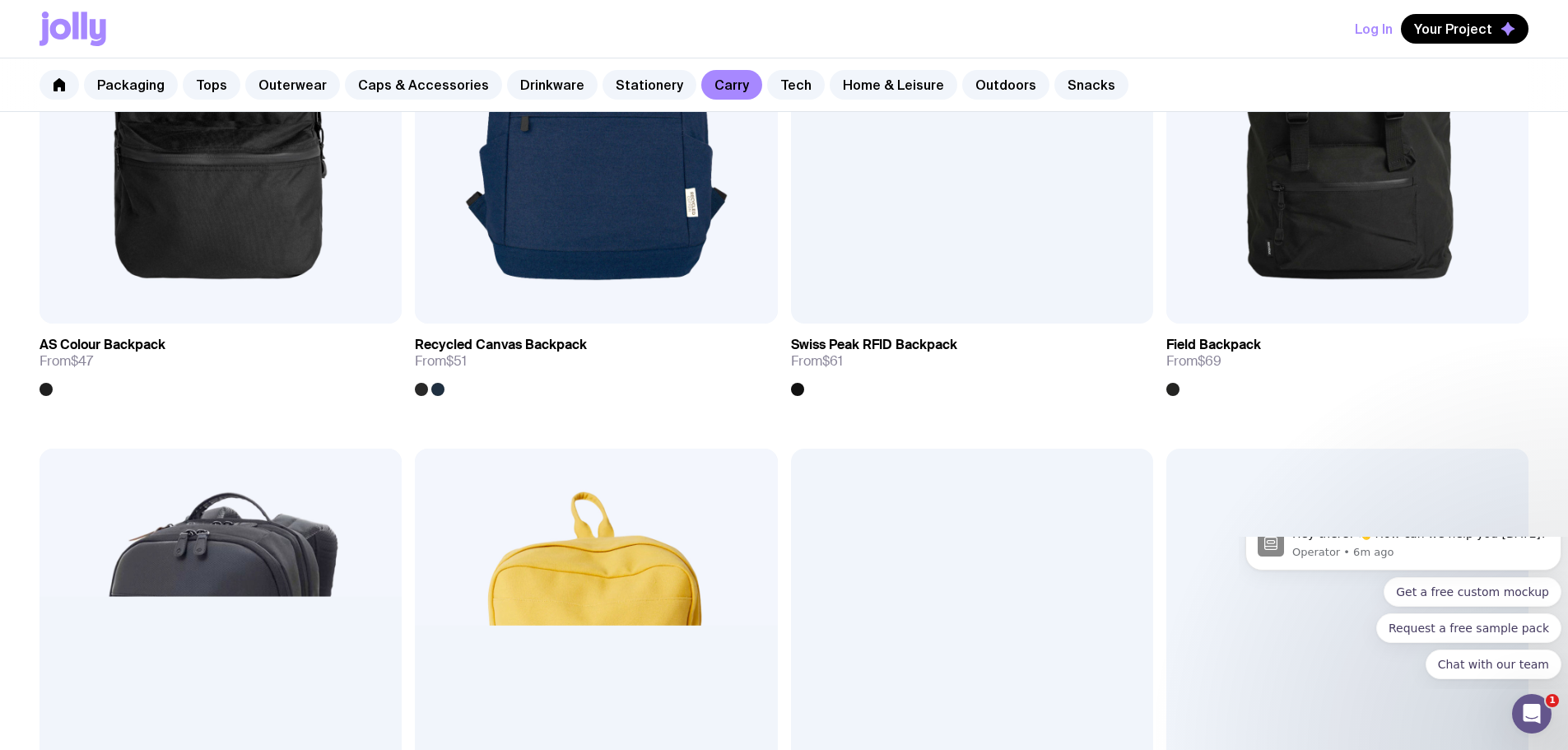
scroll to position [1646, 0]
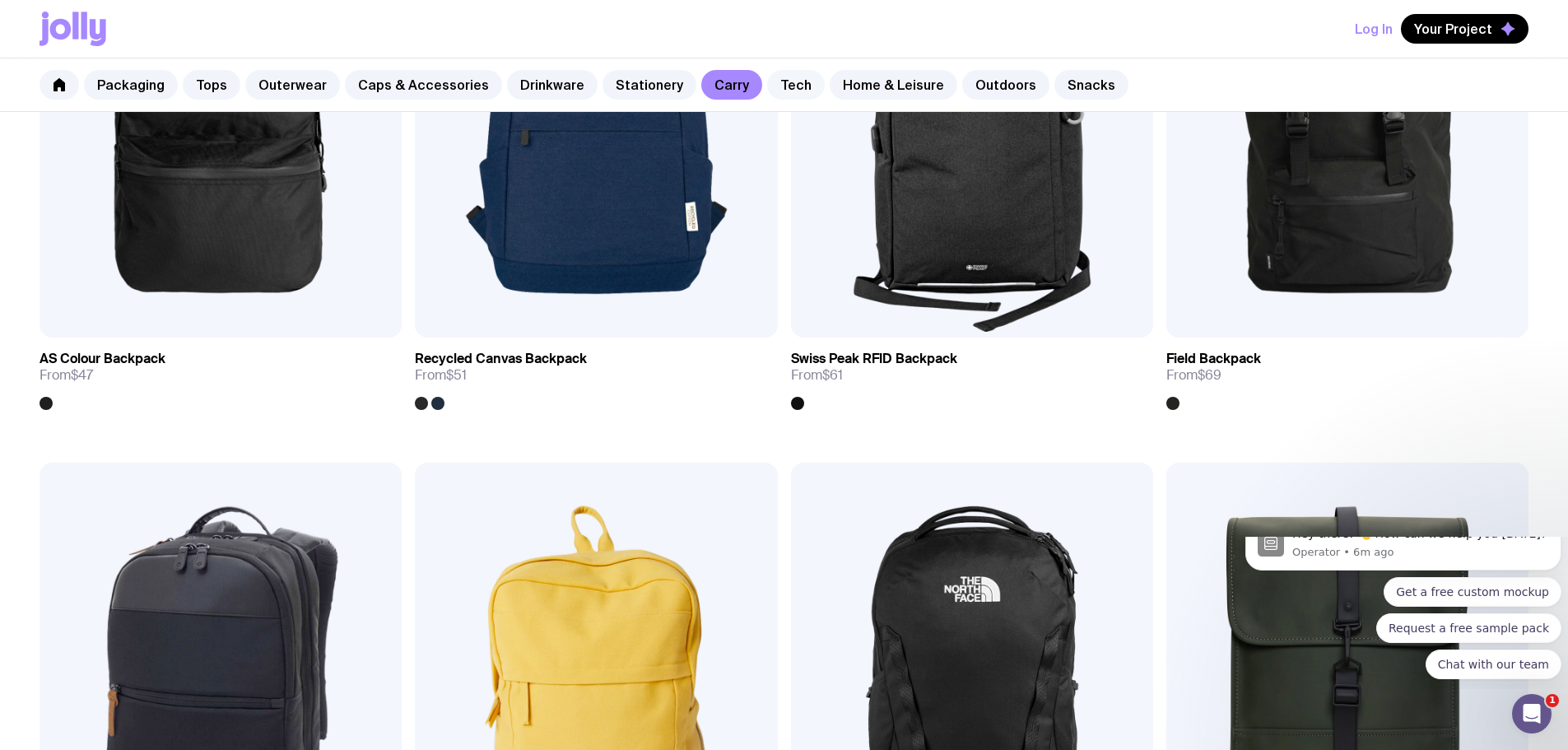
click at [772, 79] on link "Tech" at bounding box center [796, 85] width 58 height 29
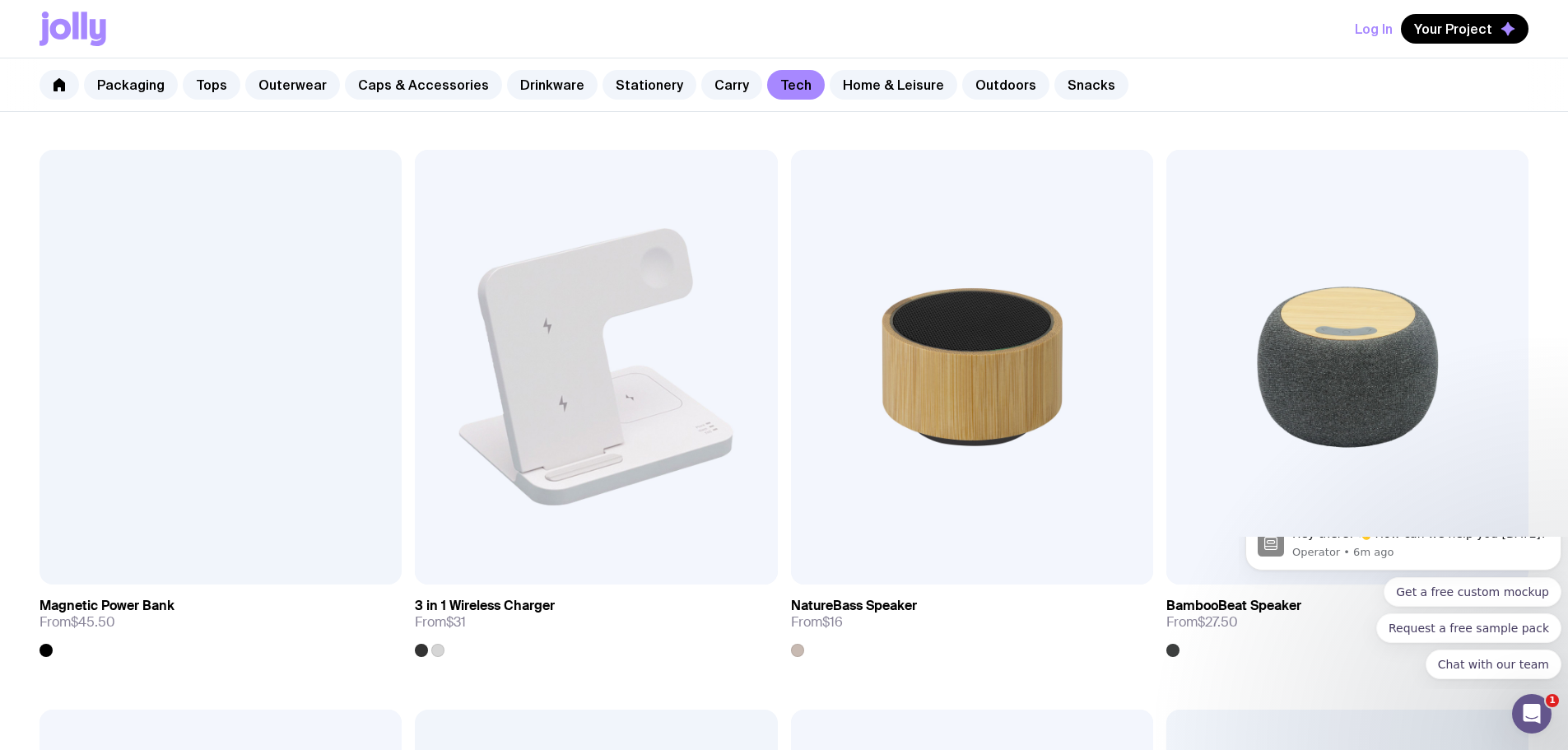
scroll to position [988, 0]
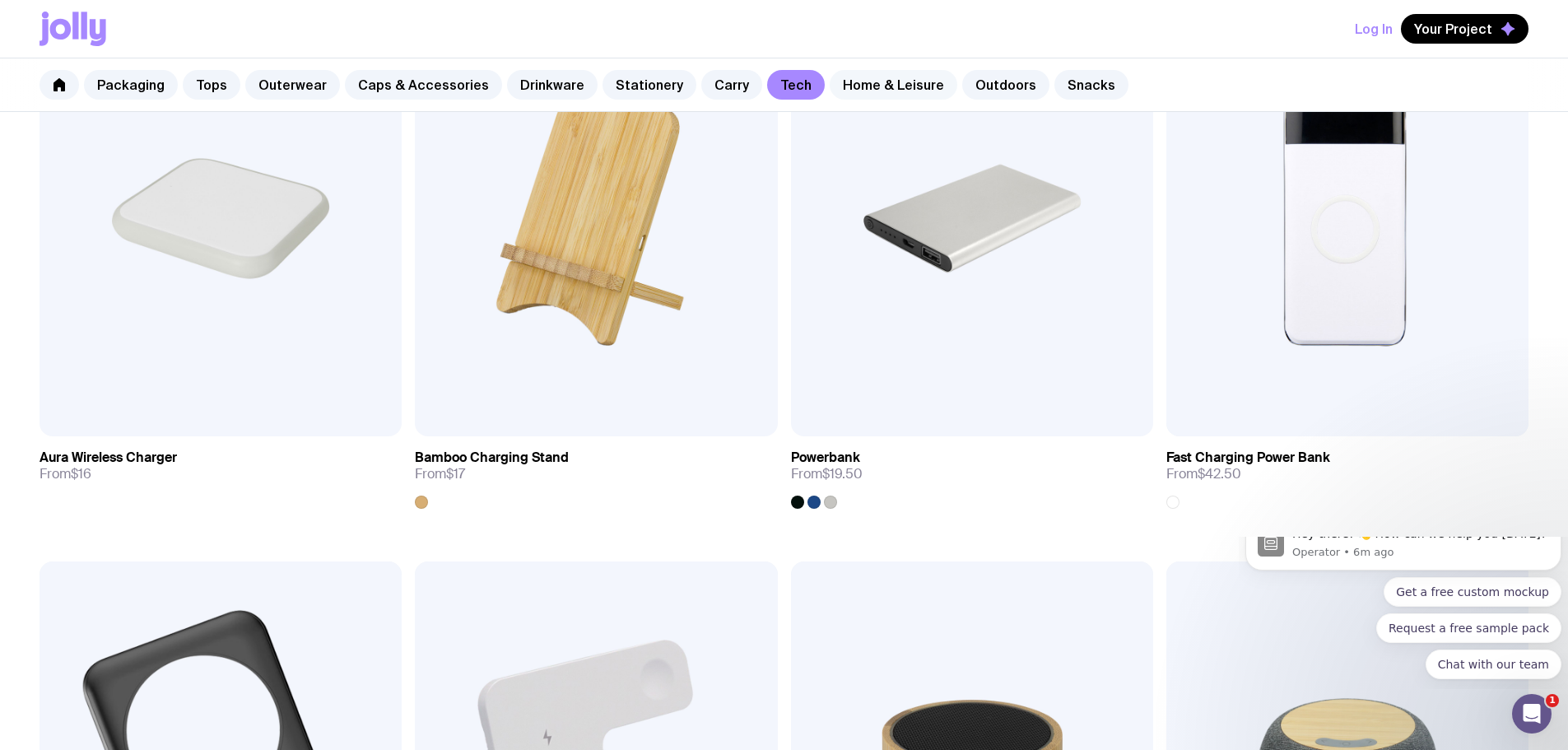
click at [908, 84] on link "Home & Leisure" at bounding box center [893, 85] width 128 height 29
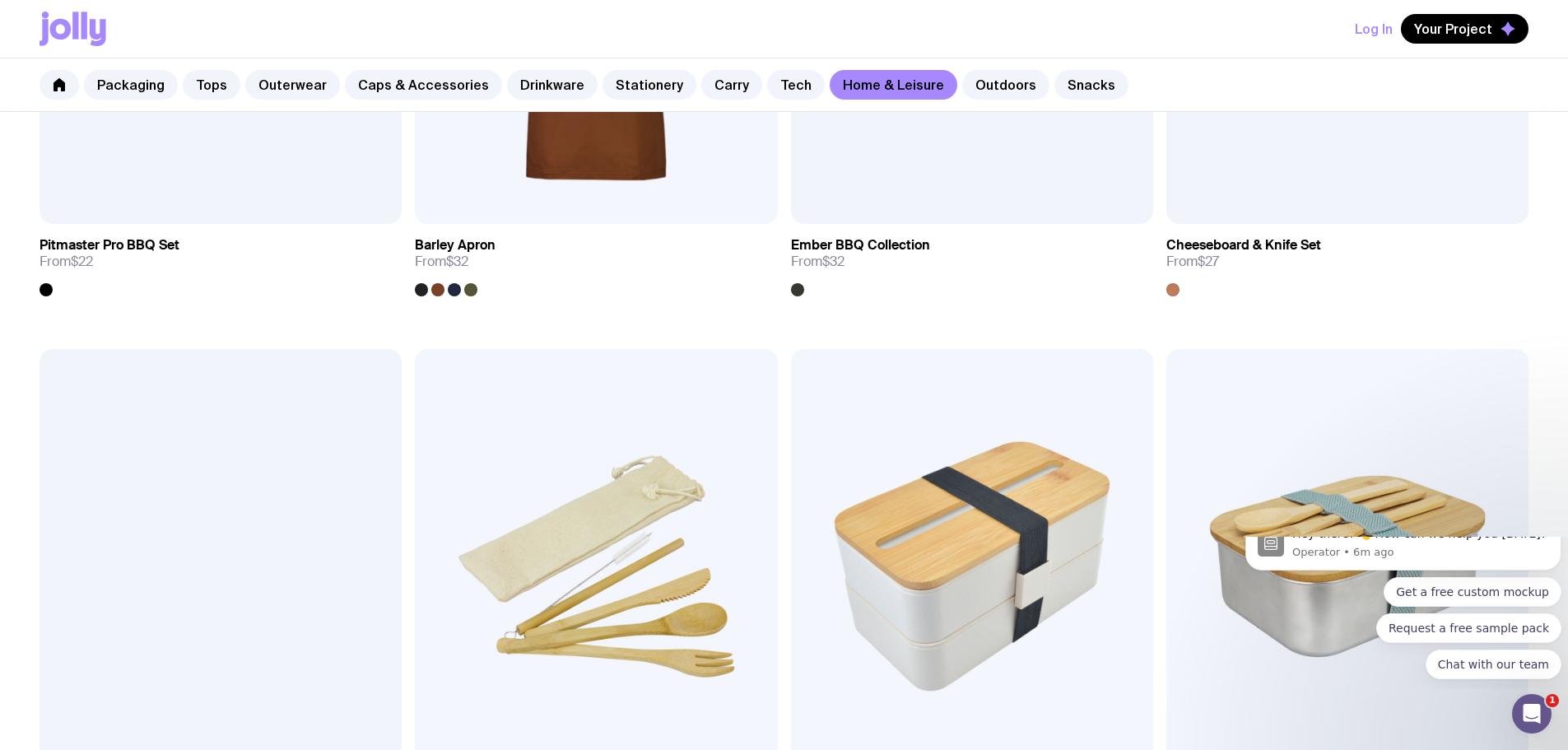
scroll to position [1811, 0]
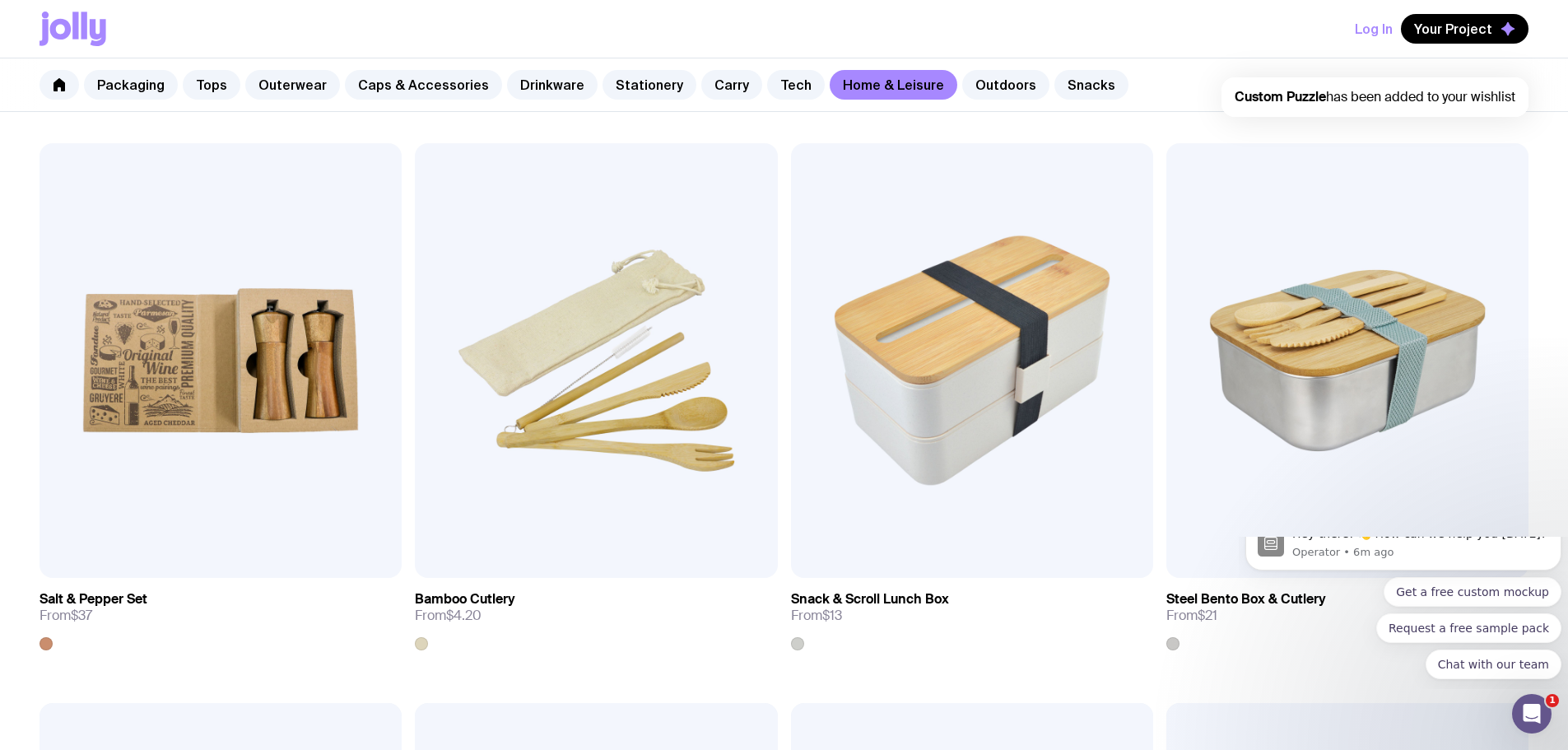
scroll to position [1728, 0]
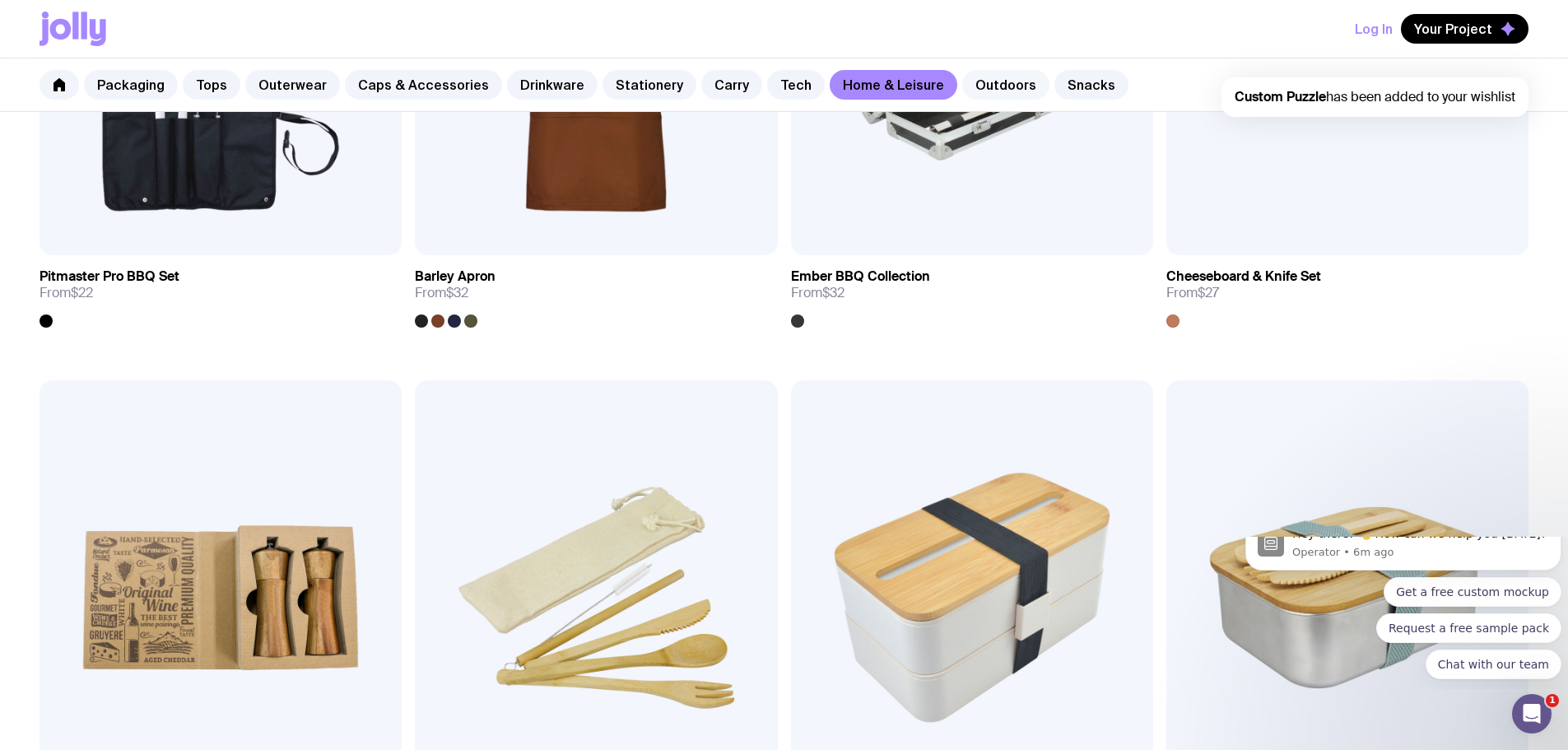
click at [992, 77] on link "Outdoors" at bounding box center [1006, 85] width 87 height 29
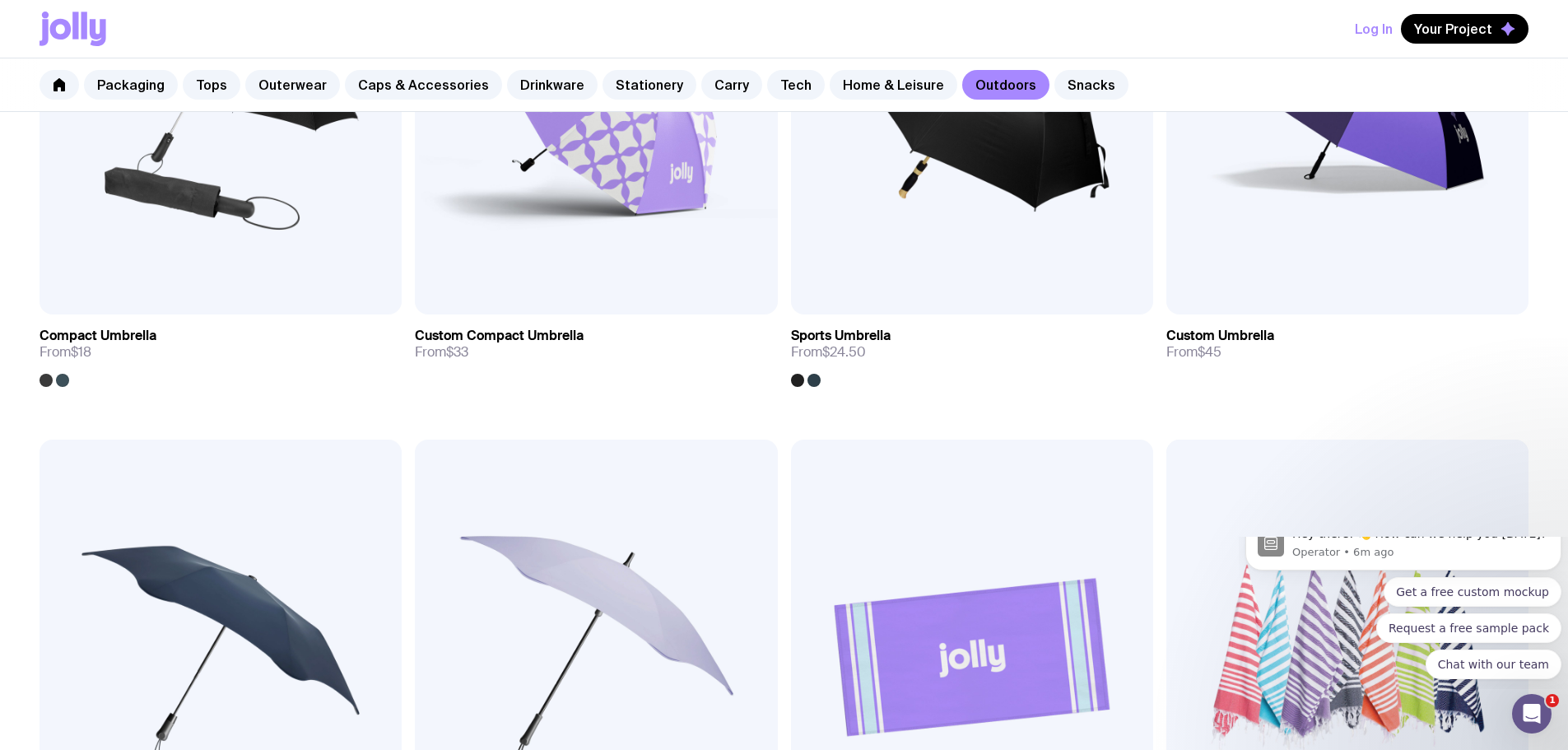
scroll to position [658, 0]
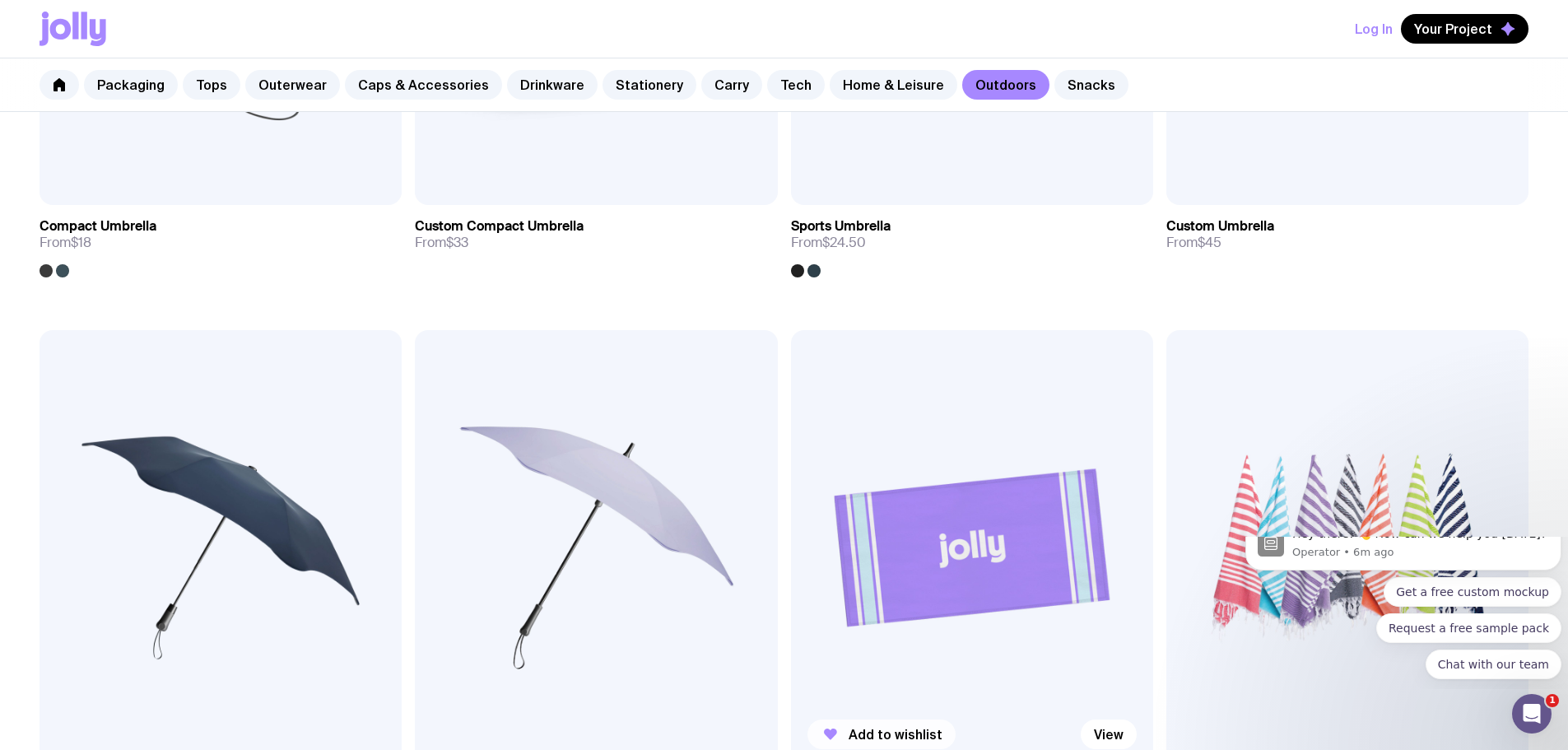
click at [848, 726] on span "Add to wishlist" at bounding box center [895, 734] width 94 height 17
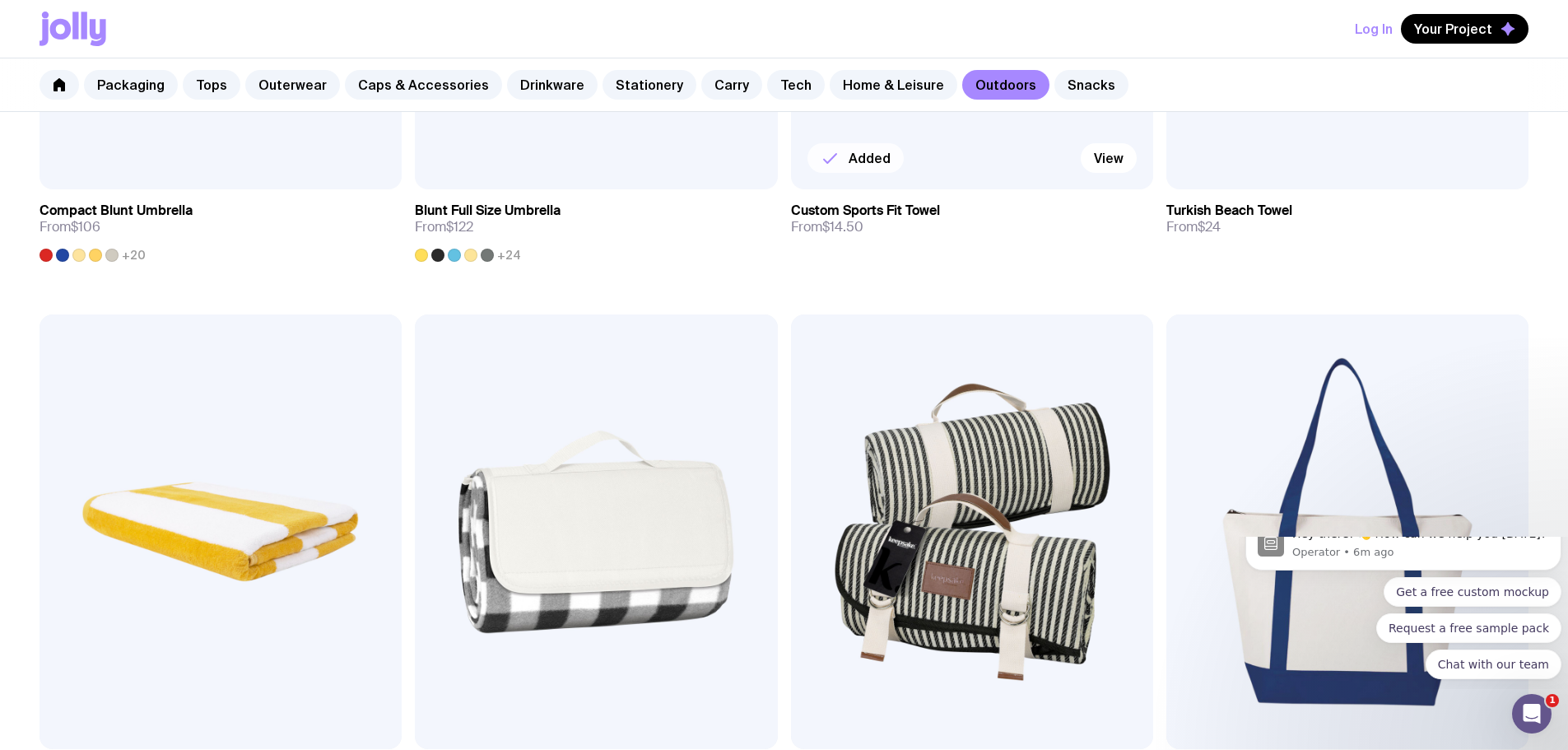
scroll to position [1317, 0]
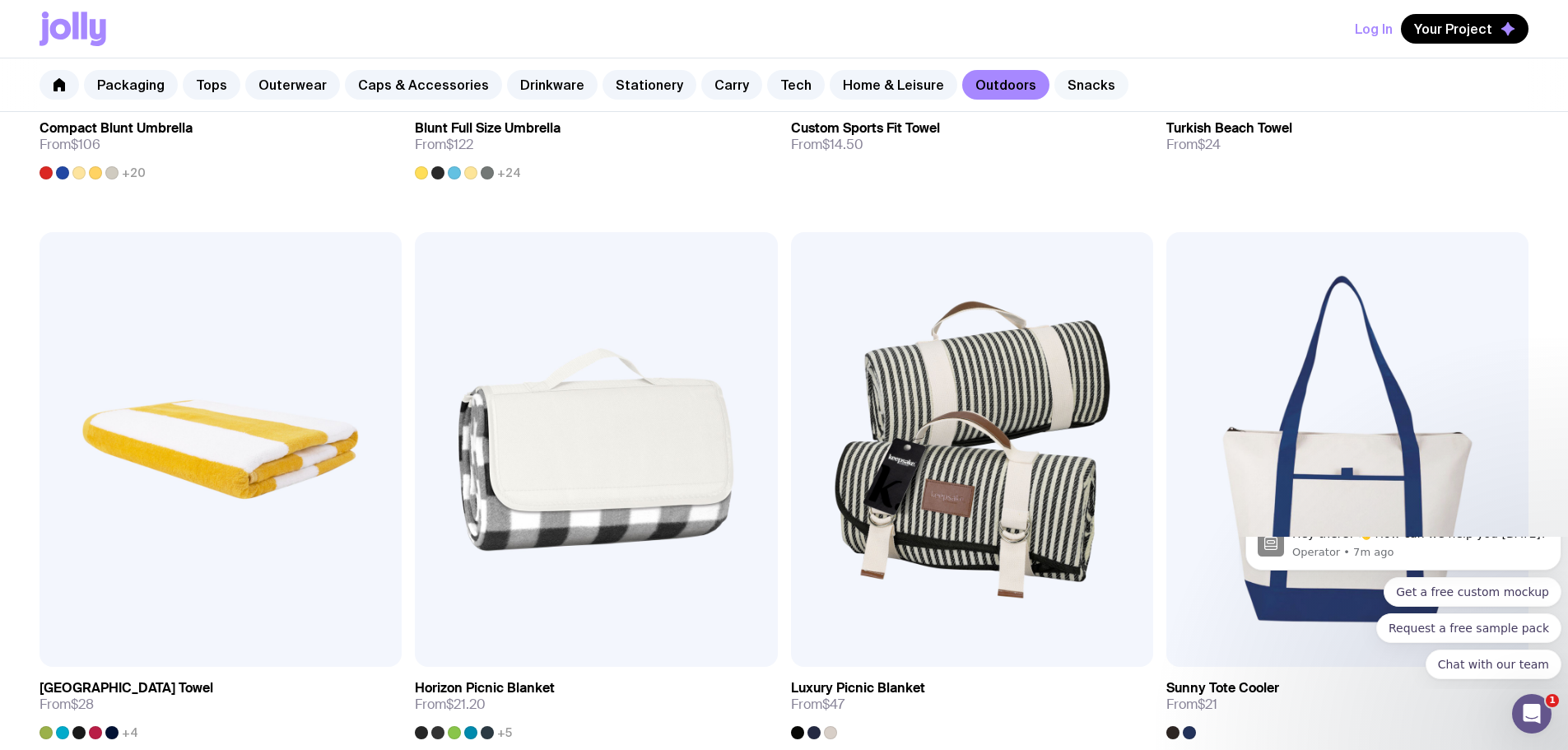
click at [1057, 83] on link "Snacks" at bounding box center [1091, 85] width 74 height 29
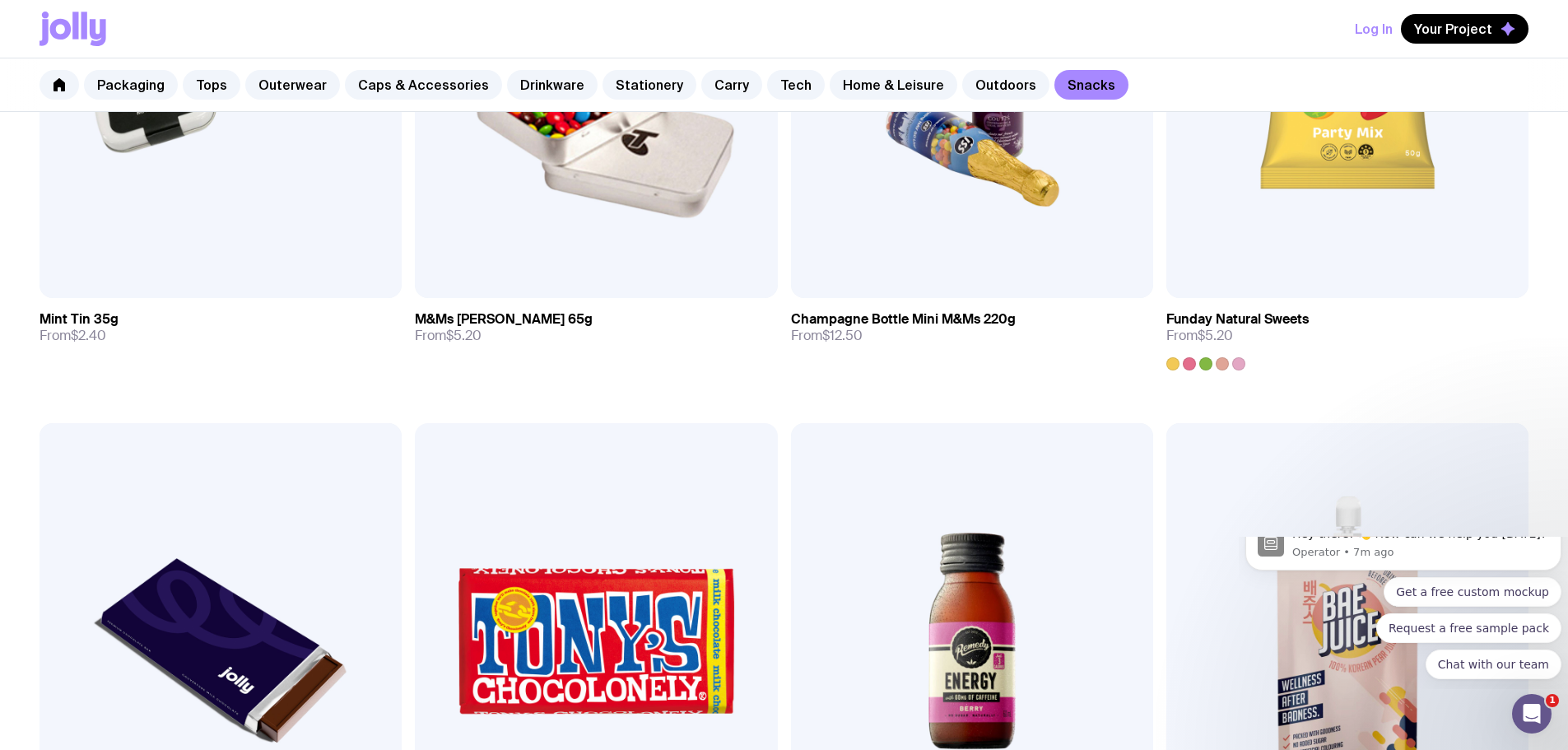
scroll to position [564, 0]
click at [126, 84] on link "Packaging" at bounding box center [131, 85] width 94 height 29
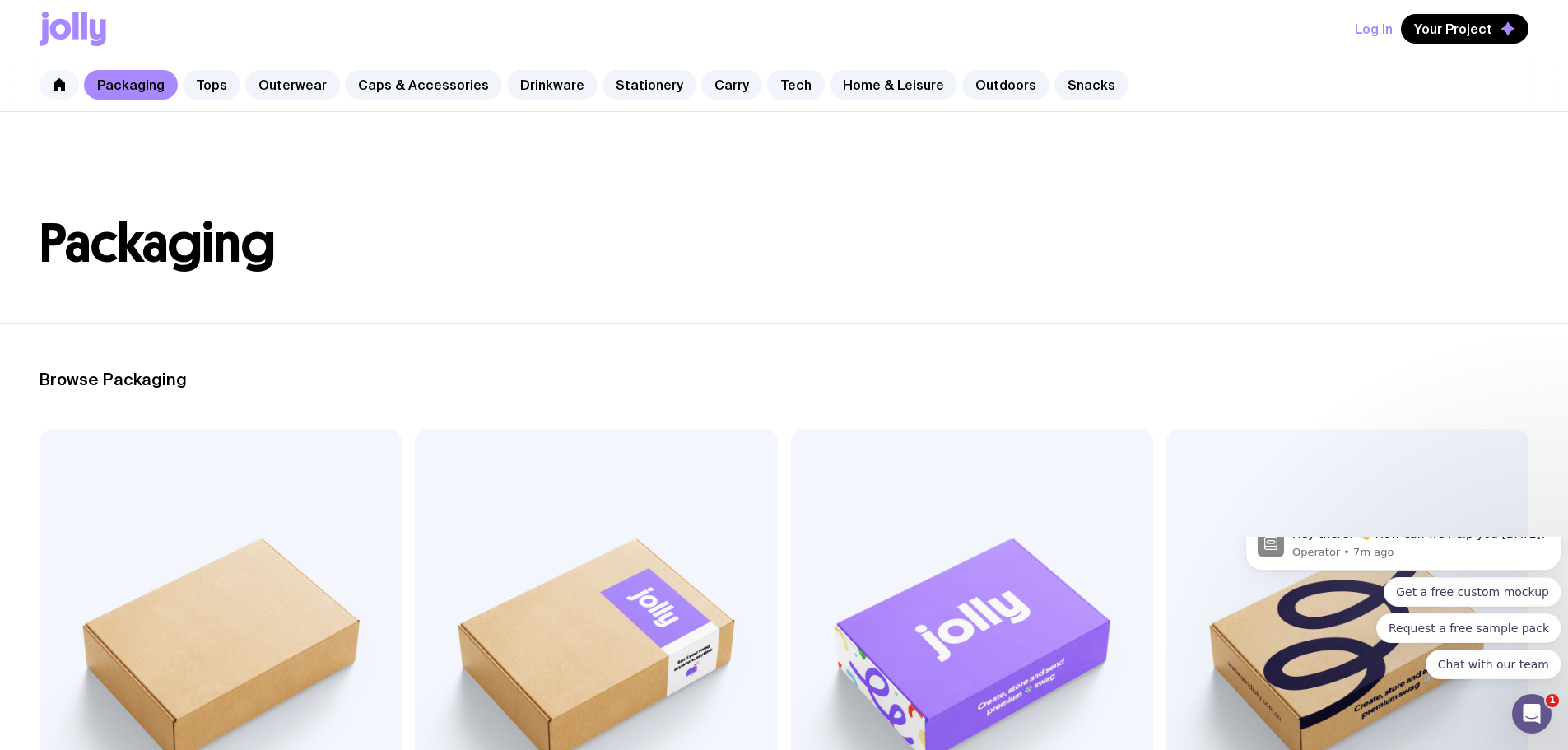
click at [60, 74] on link at bounding box center [59, 85] width 40 height 29
